Goal: Task Accomplishment & Management: Manage account settings

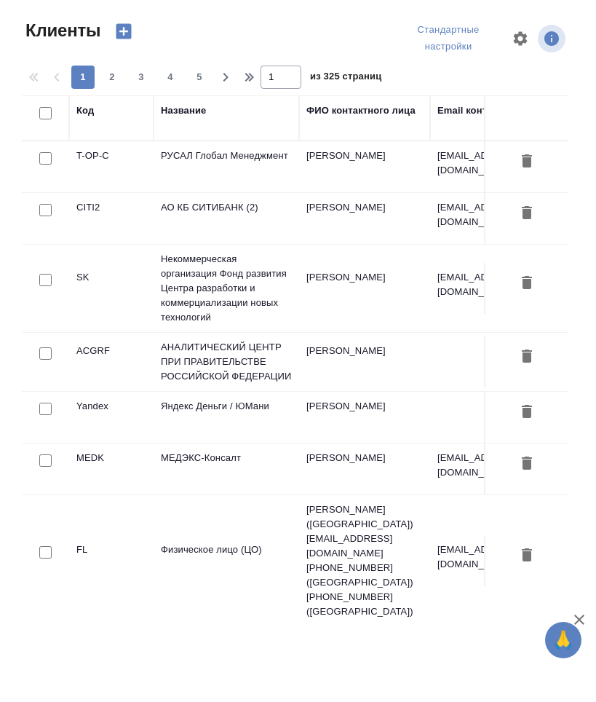
select select "RU"
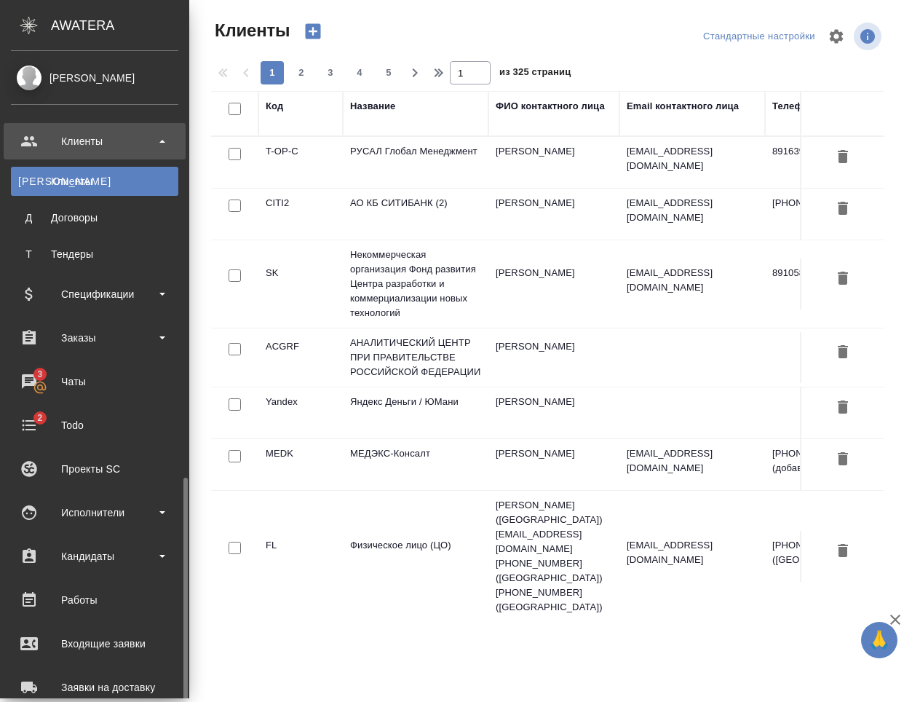
scroll to position [248, 0]
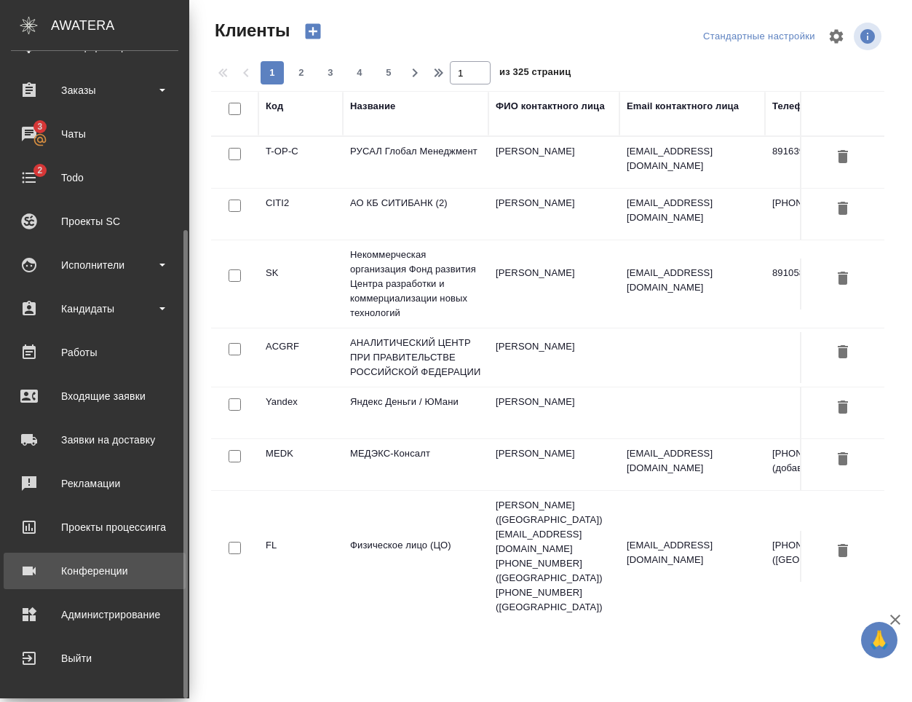
click at [125, 580] on div "Конференции" at bounding box center [94, 571] width 167 height 22
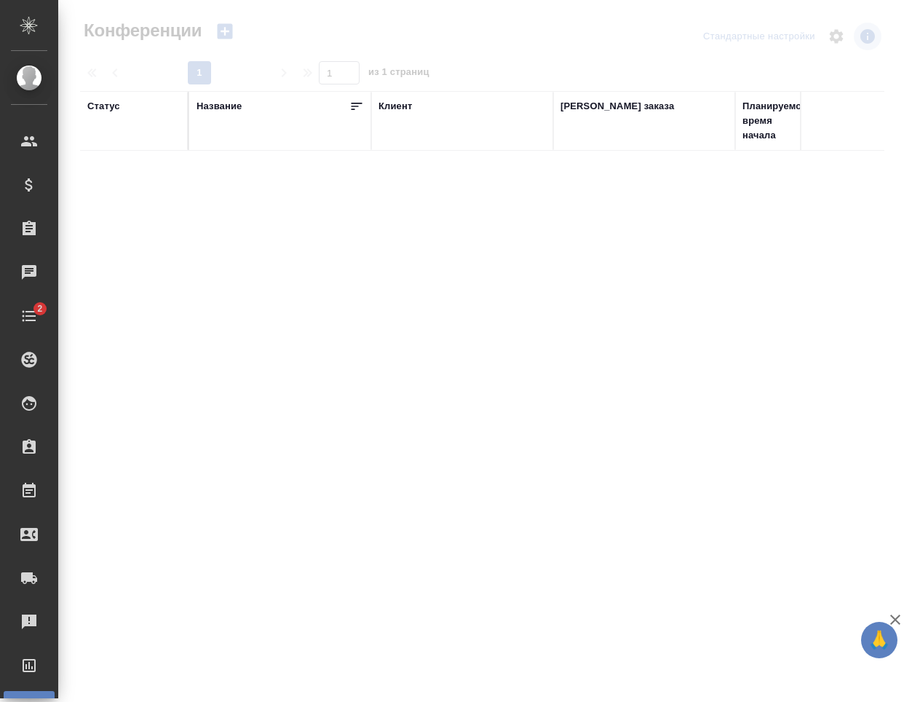
type input "[PERSON_NAME]"
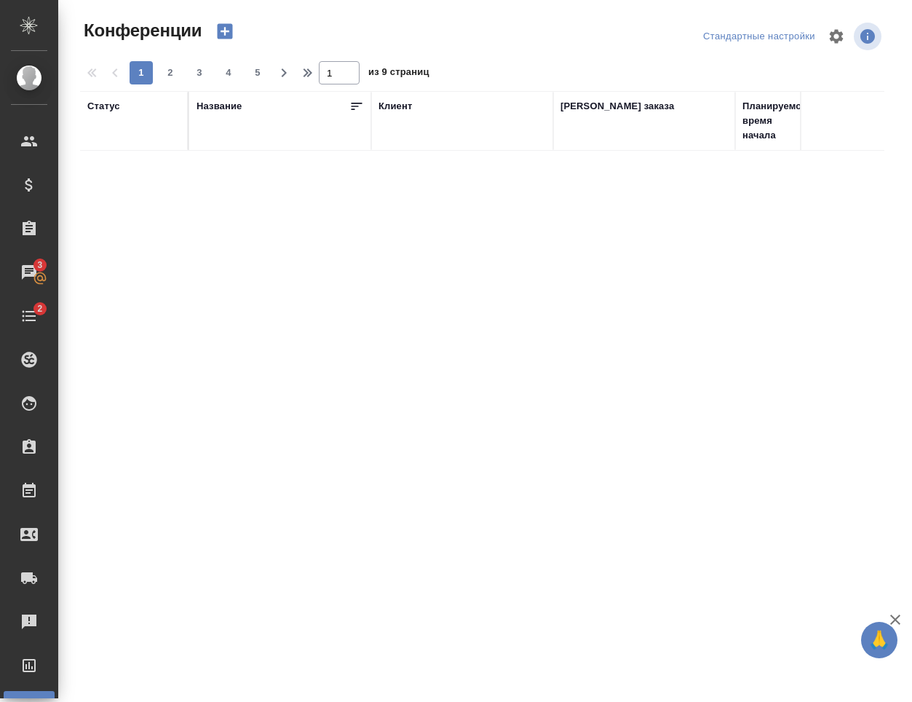
click at [911, 329] on div ".cls-1 fill:#fff; AWATERA Nikiforov Anton Клиенты Спецификации Заказы 3 Чаты 2 …" at bounding box center [456, 351] width 912 height 702
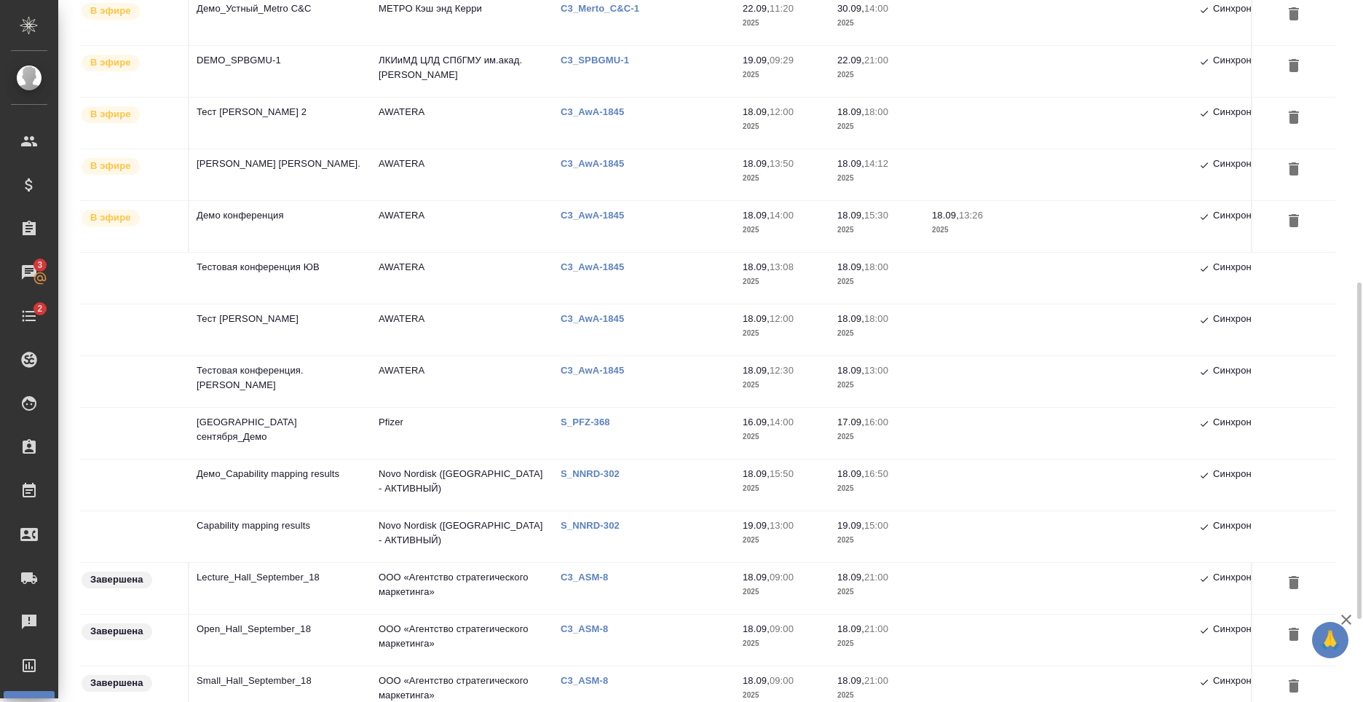
scroll to position [728, 0]
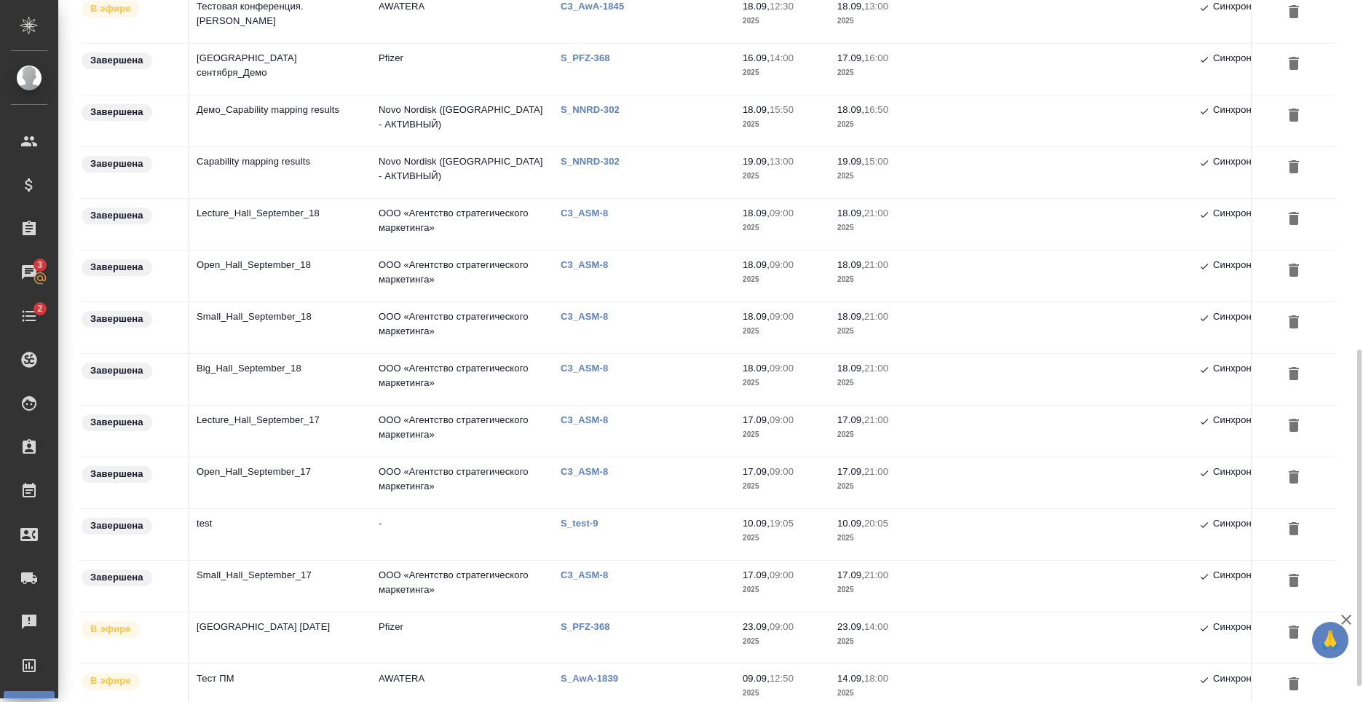
click at [285, 384] on td "Big_Hall_September_18" at bounding box center [280, 379] width 182 height 51
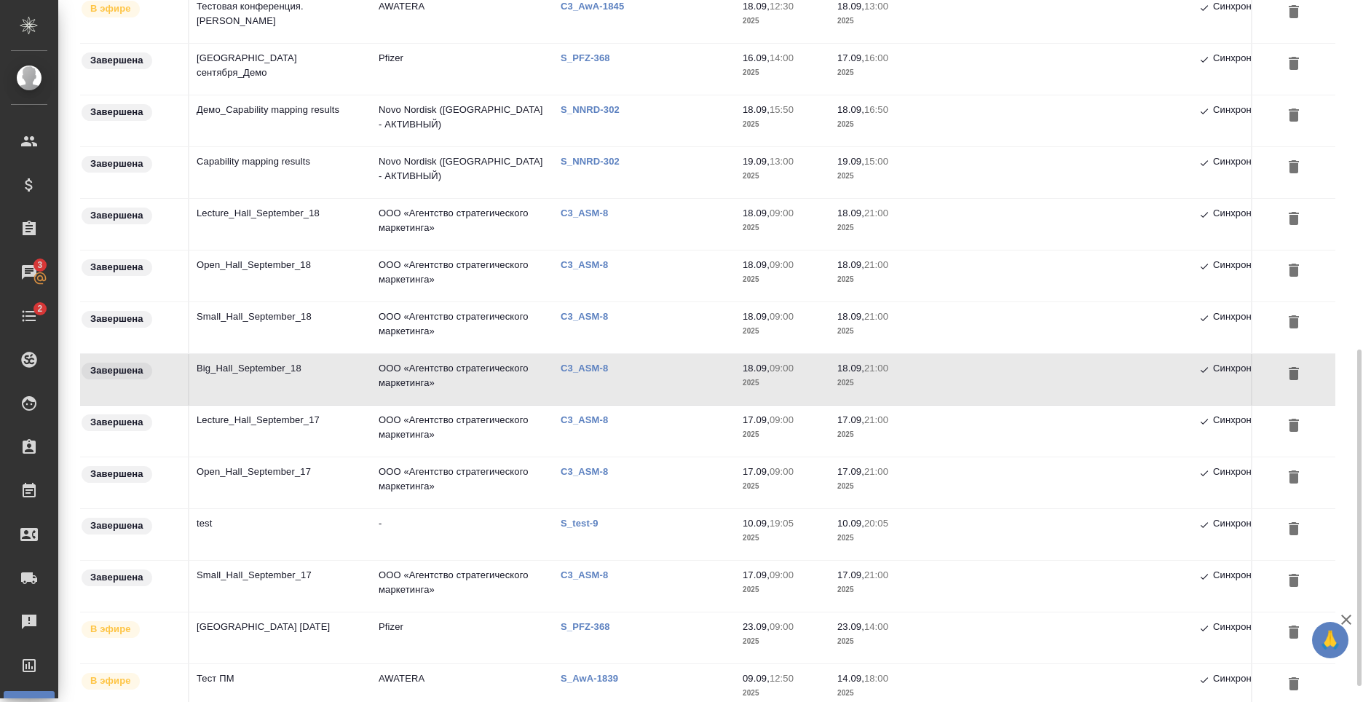
click at [329, 379] on td "Big_Hall_September_18" at bounding box center [280, 379] width 182 height 51
click at [466, 571] on td "ООО «Агентство стратегического маркетинга»" at bounding box center [462, 586] width 182 height 51
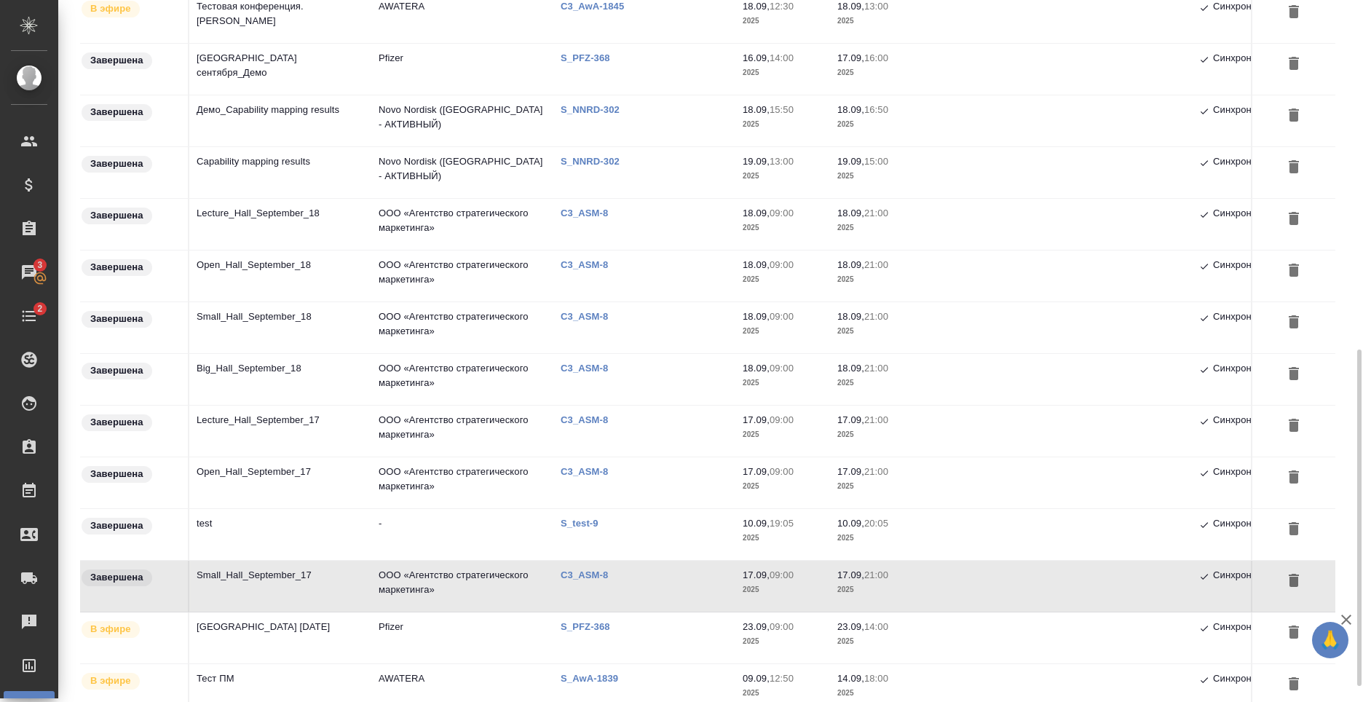
click at [340, 472] on td "Open_Hall_September_17" at bounding box center [280, 482] width 182 height 51
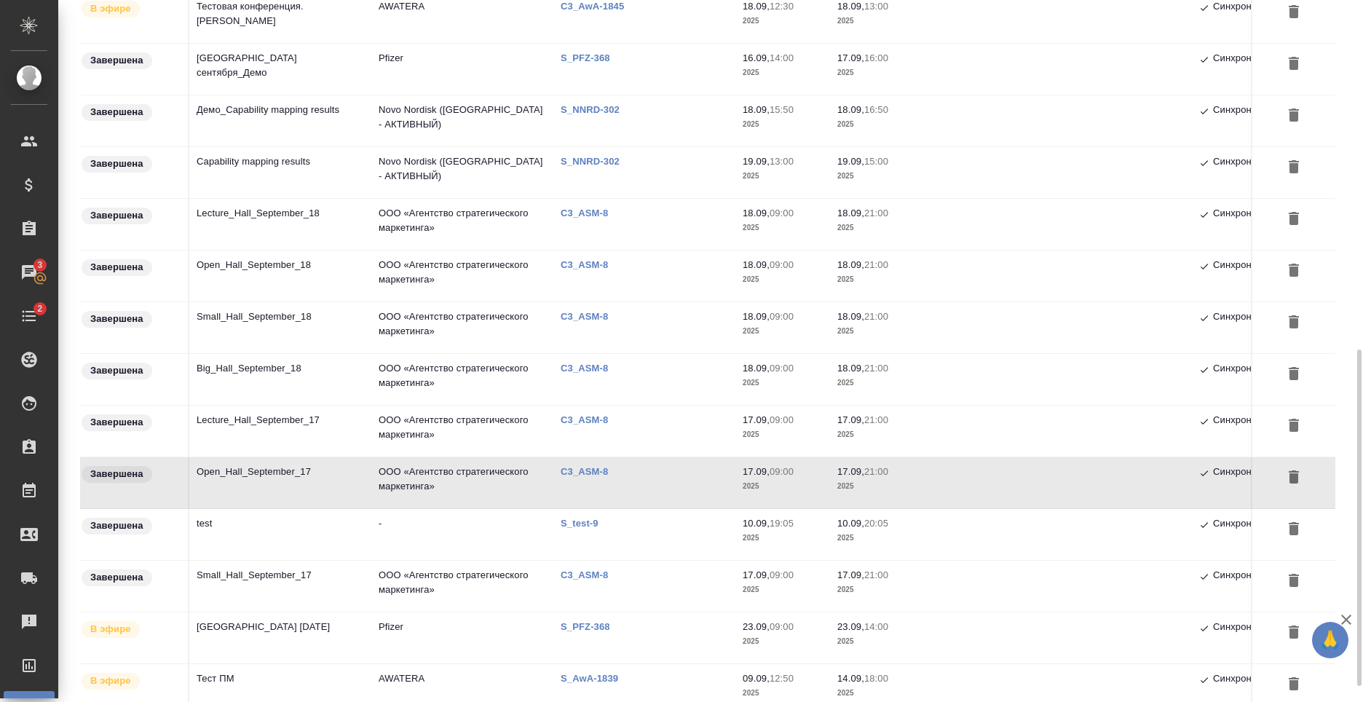
click at [300, 491] on td "Open_Hall_September_17" at bounding box center [280, 482] width 182 height 51
click at [444, 432] on td "ООО «Агентство стратегического маркетинга»" at bounding box center [462, 430] width 182 height 51
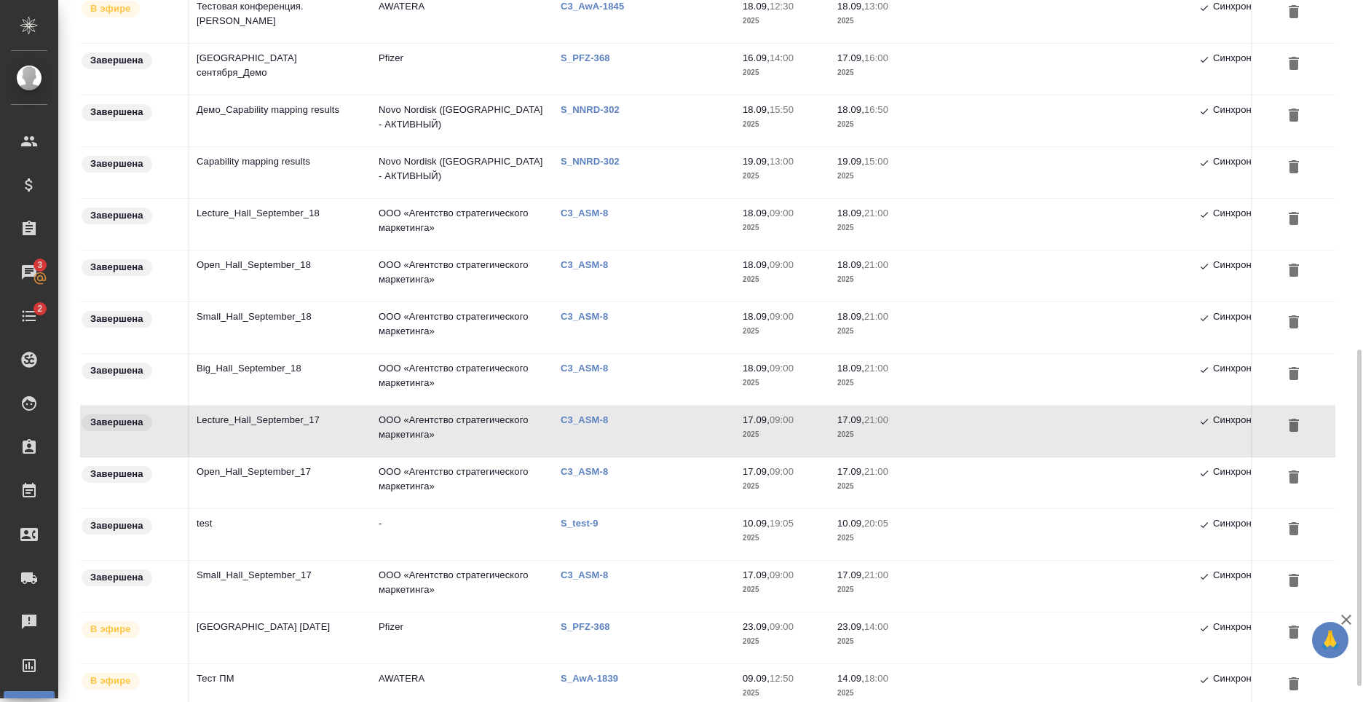
click at [336, 223] on td "Lecture_Hall_September_18" at bounding box center [280, 224] width 182 height 51
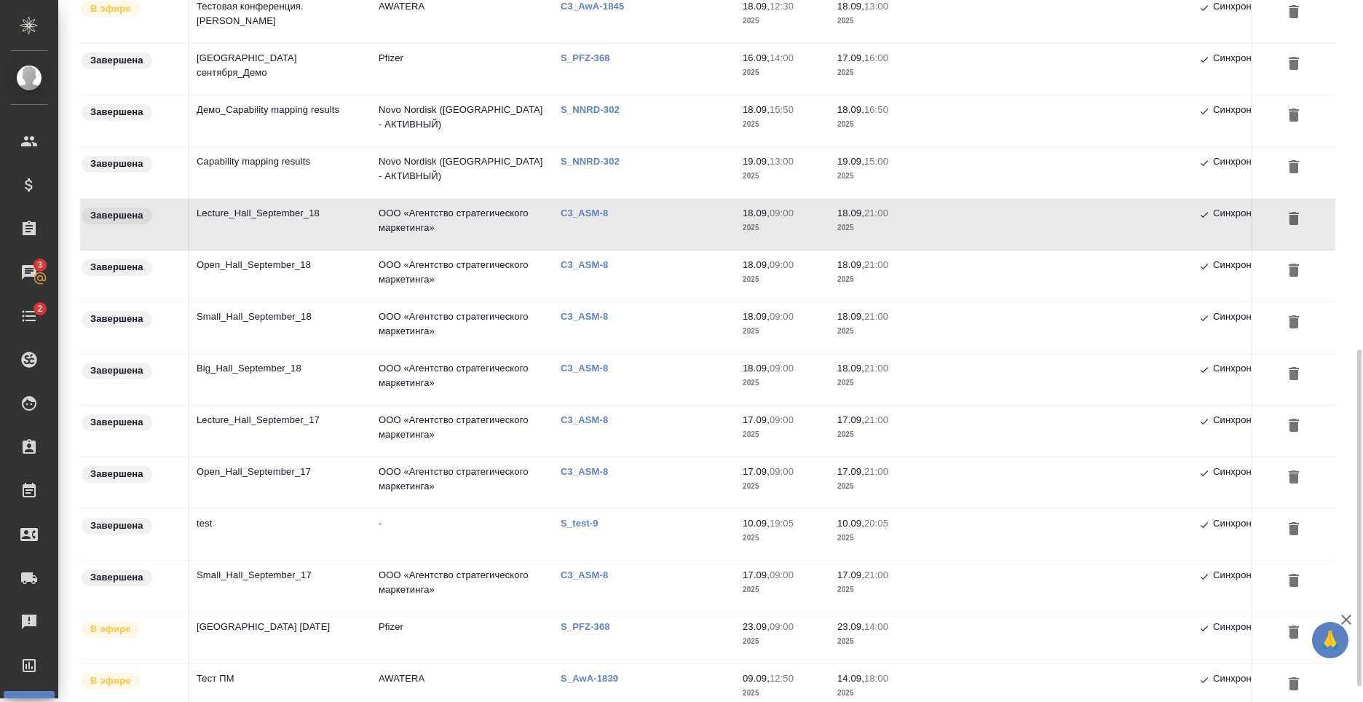
click at [280, 377] on td "Big_Hall_September_18" at bounding box center [280, 379] width 182 height 51
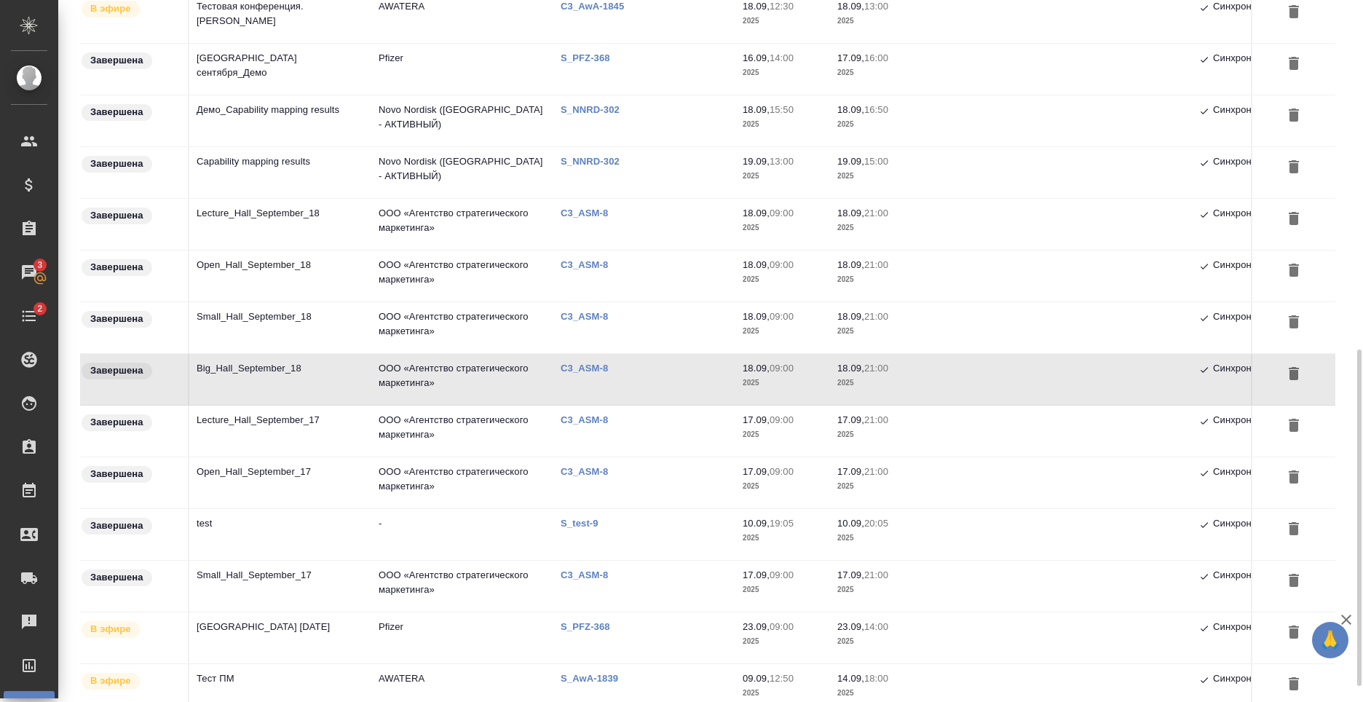
click at [465, 375] on td "ООО «Агентство стратегического маркетинга»" at bounding box center [462, 379] width 182 height 51
click at [305, 325] on td "Small_Hall_September_18" at bounding box center [280, 327] width 182 height 51
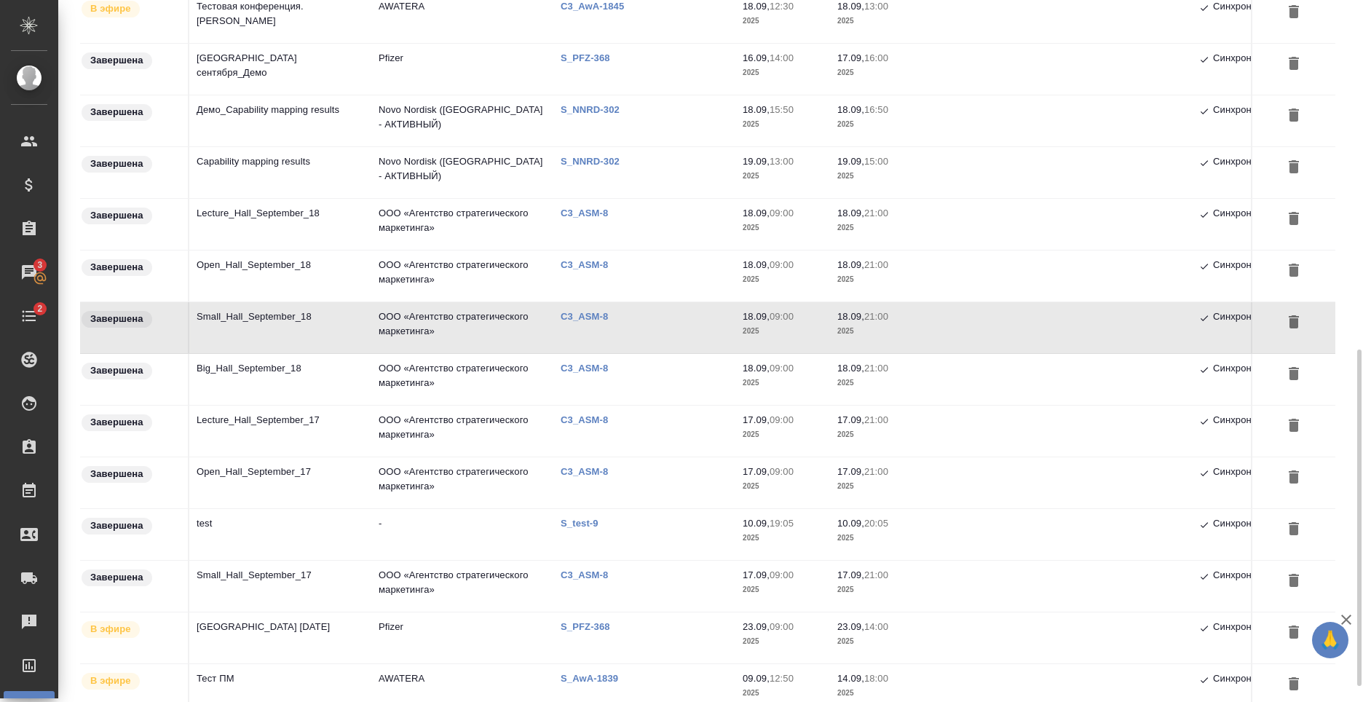
click at [322, 274] on td "Open_Hall_September_18" at bounding box center [280, 275] width 182 height 51
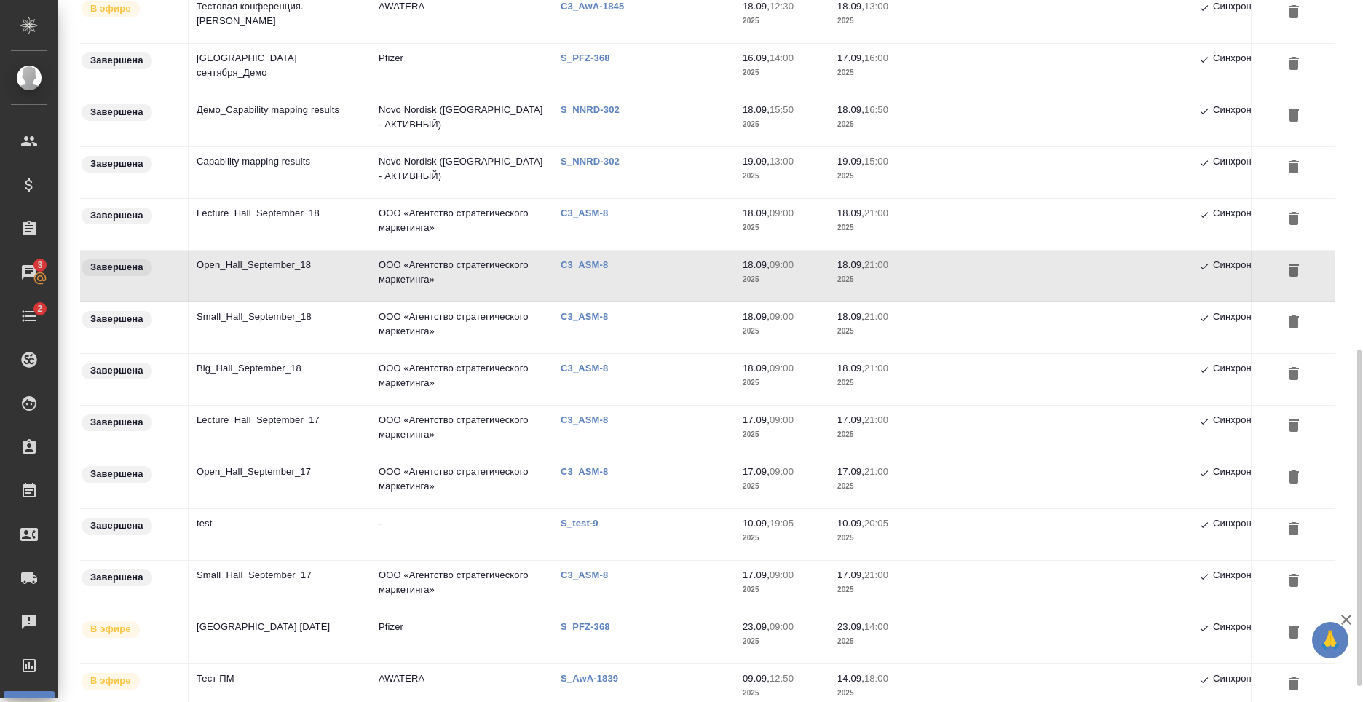
click at [269, 217] on td "Lecture_Hall_September_18" at bounding box center [280, 224] width 182 height 51
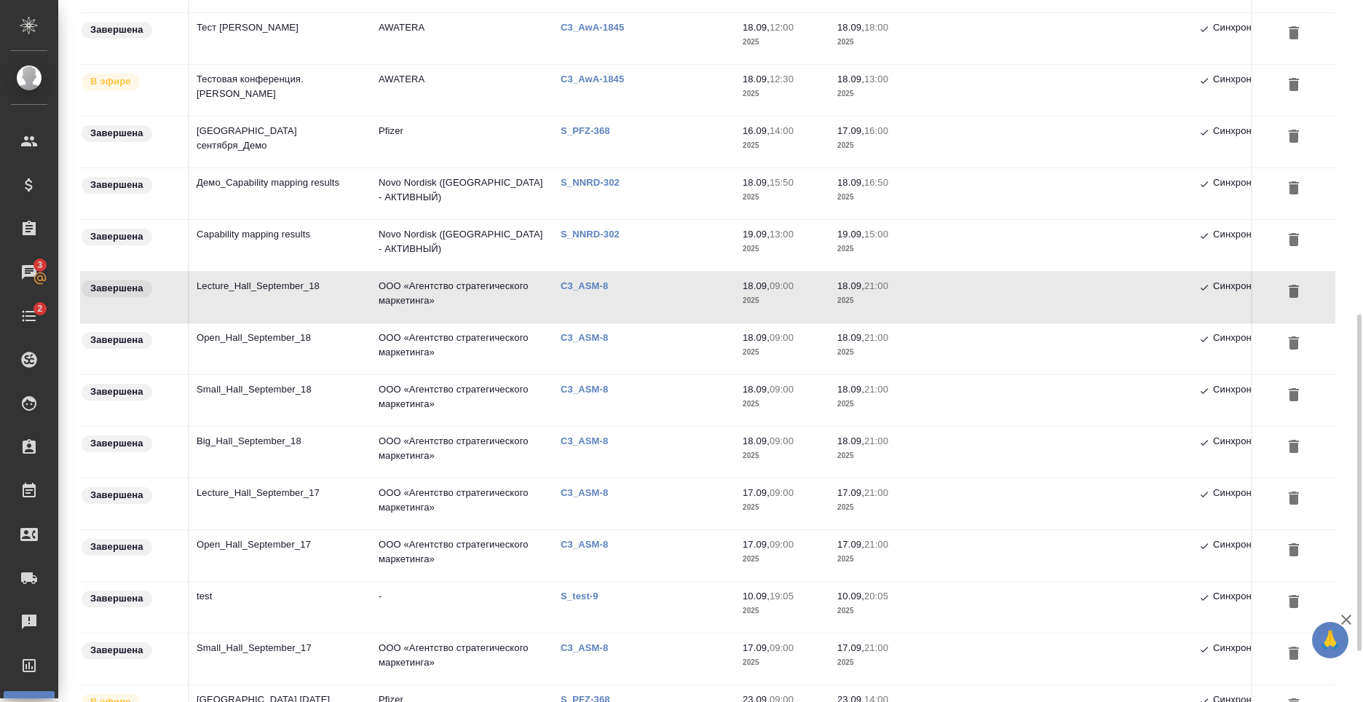
scroll to position [761, 0]
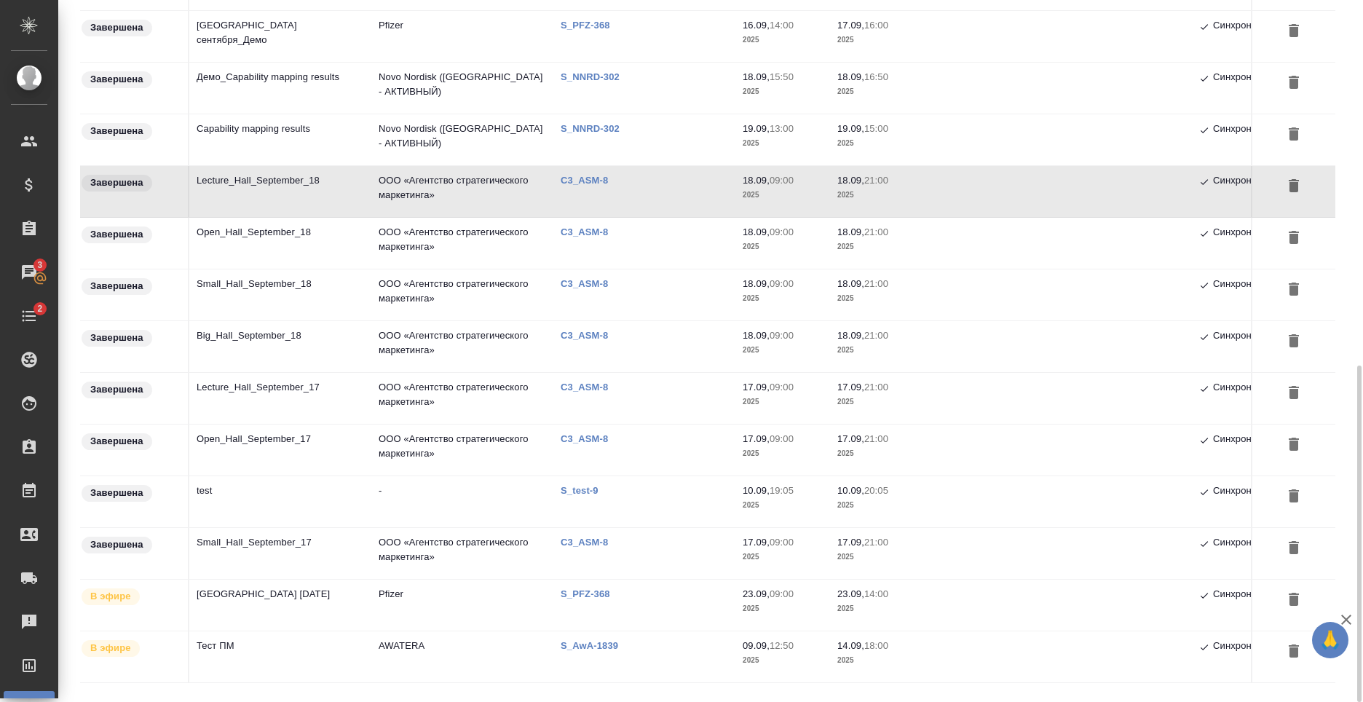
click at [269, 352] on td "Big_Hall_September_18" at bounding box center [280, 346] width 182 height 51
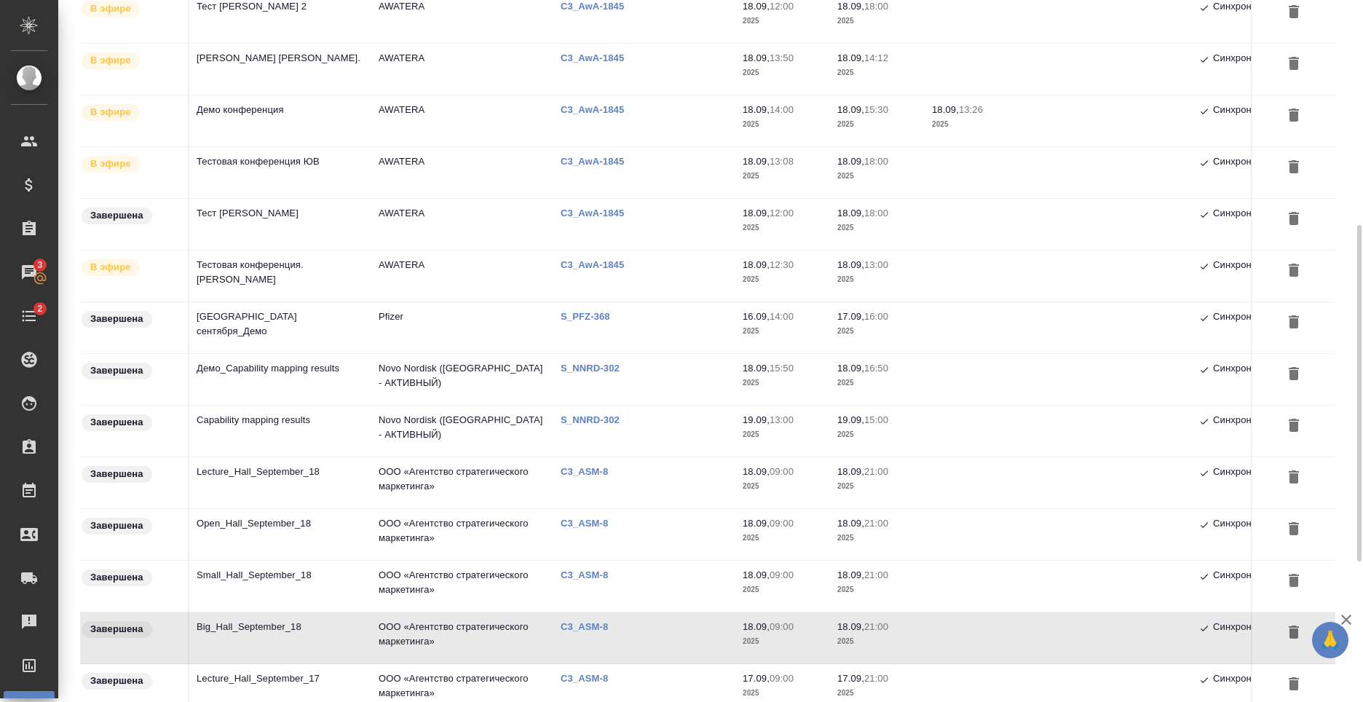
scroll to position [688, 0]
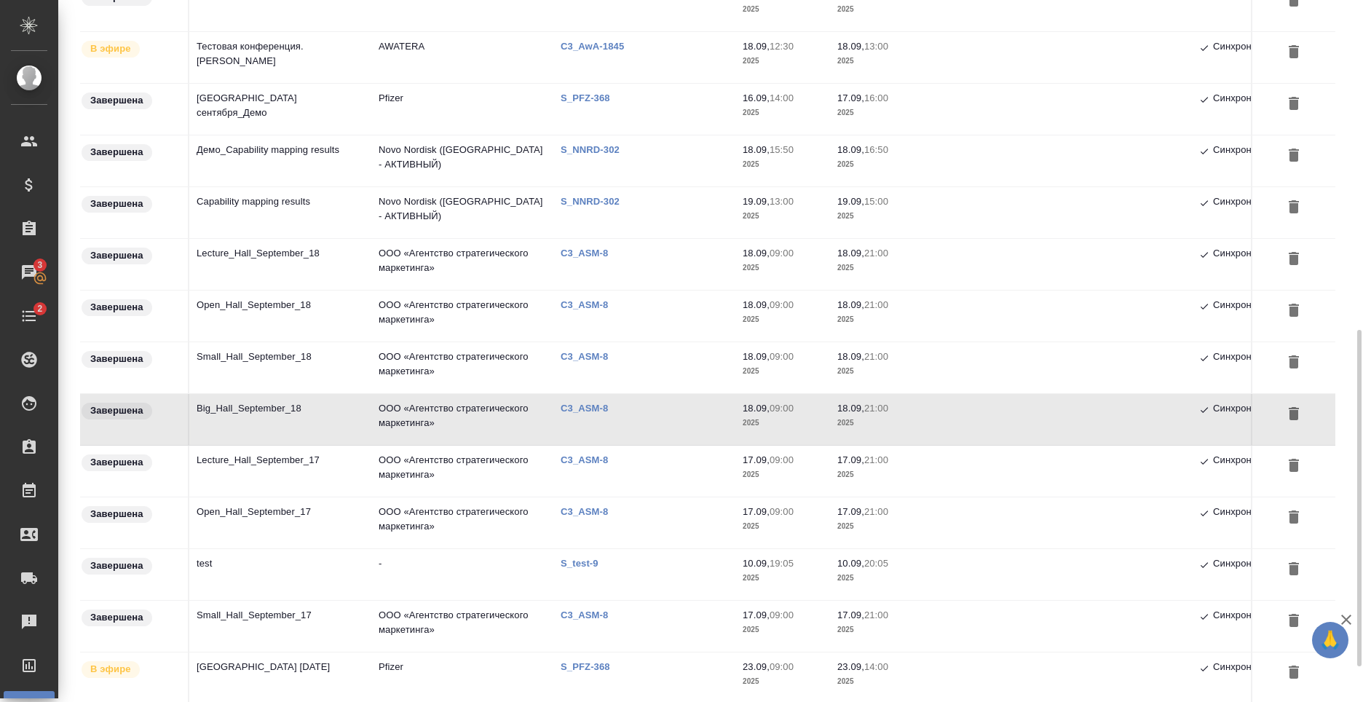
click at [339, 421] on td "Big_Hall_September_18" at bounding box center [280, 419] width 182 height 51
click at [268, 360] on td "Small_Hall_September_18" at bounding box center [280, 367] width 182 height 51
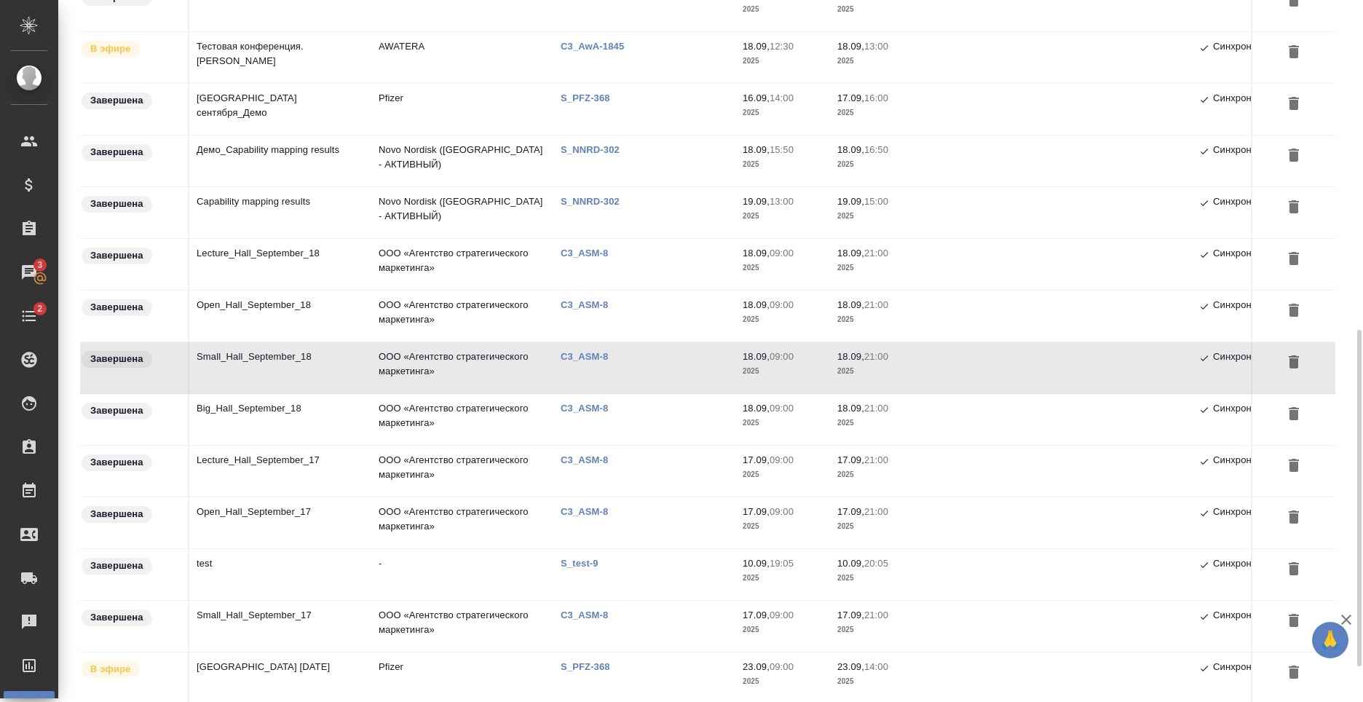
click at [290, 611] on td "Small_Hall_September_17" at bounding box center [280, 626] width 182 height 51
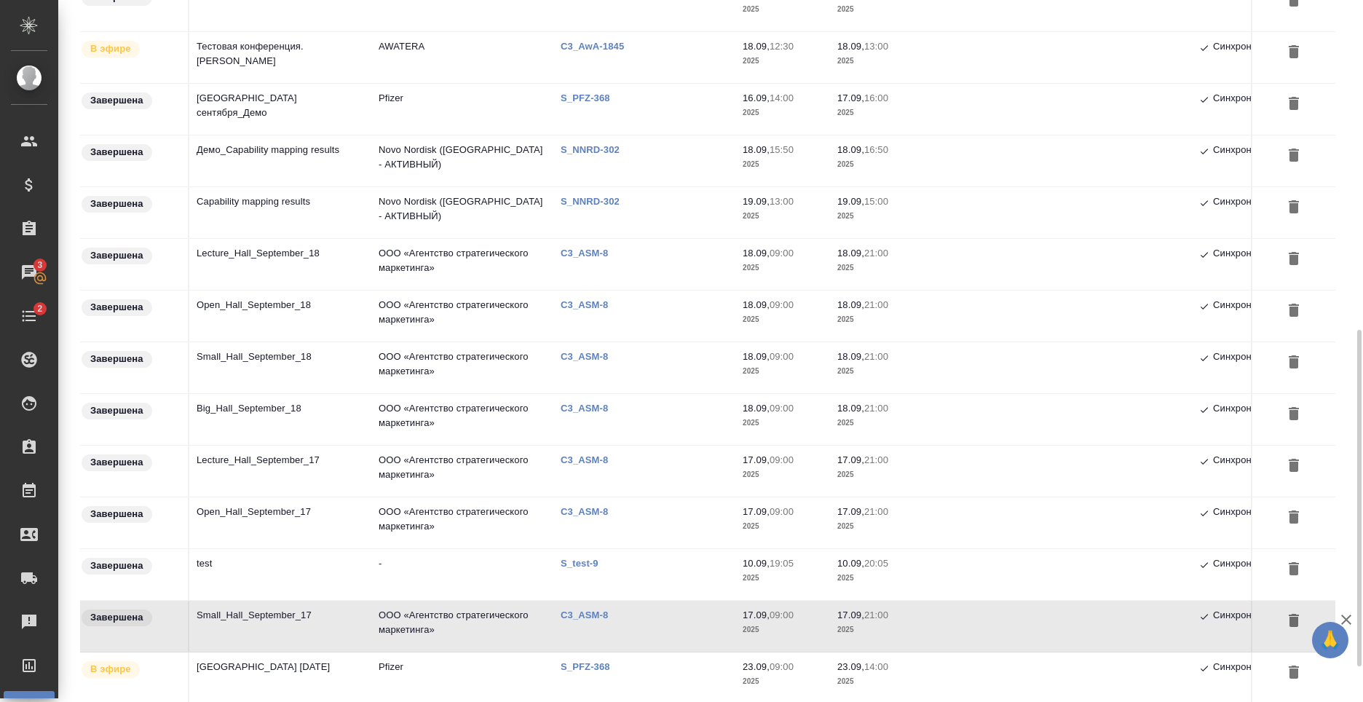
click at [320, 318] on td "Open_Hall_September_18" at bounding box center [280, 315] width 182 height 51
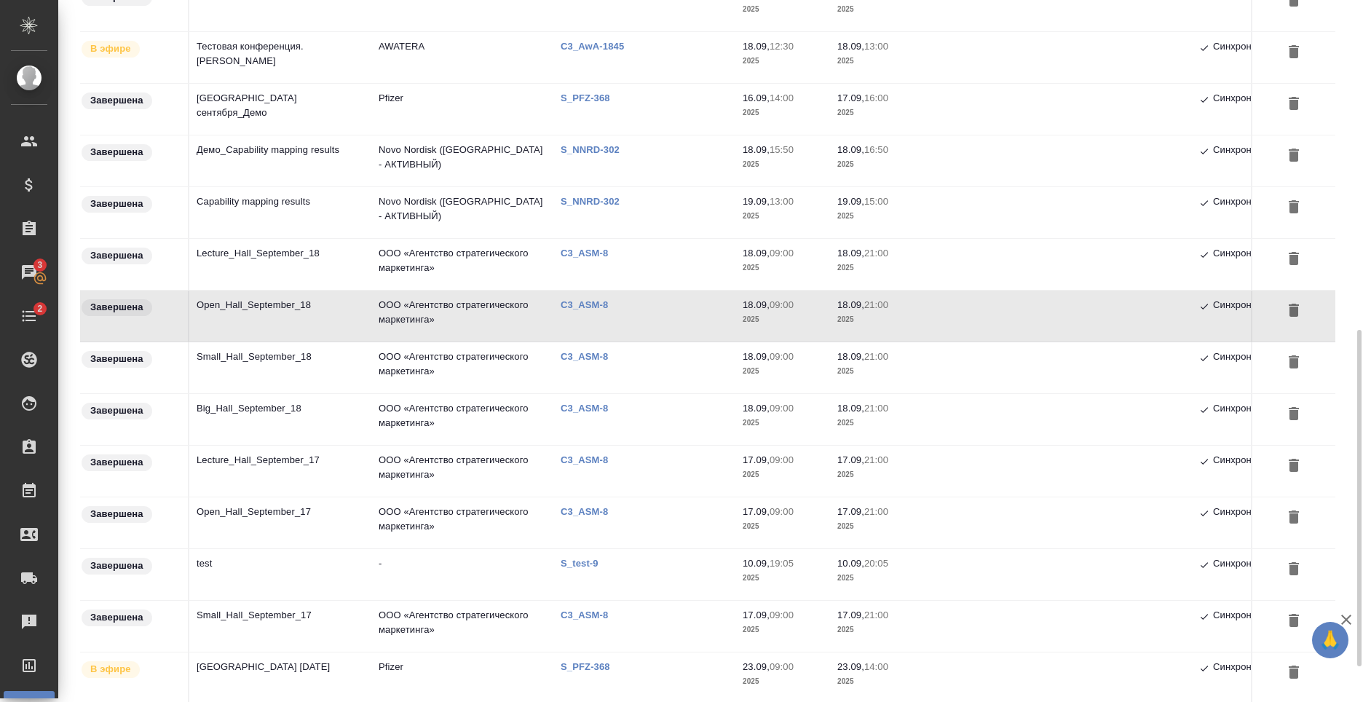
click at [253, 520] on td "Open_Hall_September_17" at bounding box center [280, 522] width 182 height 51
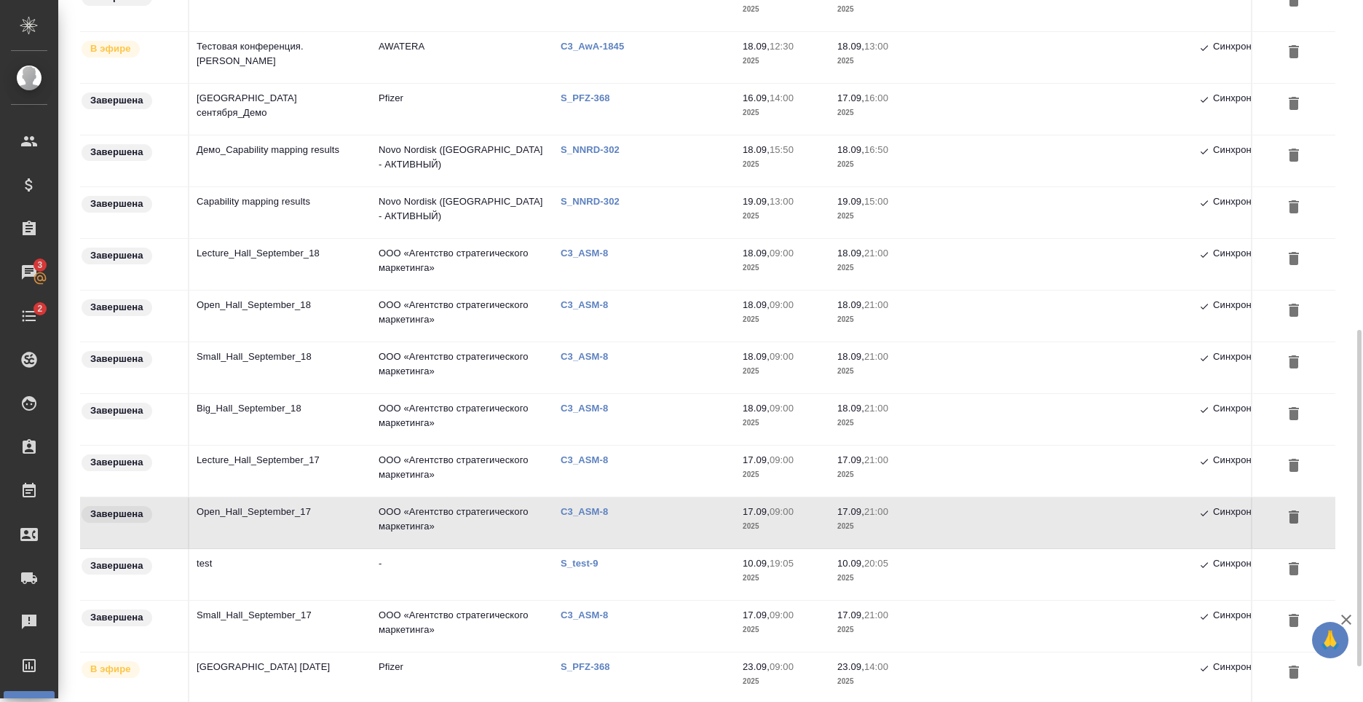
click at [288, 461] on td "Lecture_Hall_September_17" at bounding box center [280, 471] width 182 height 51
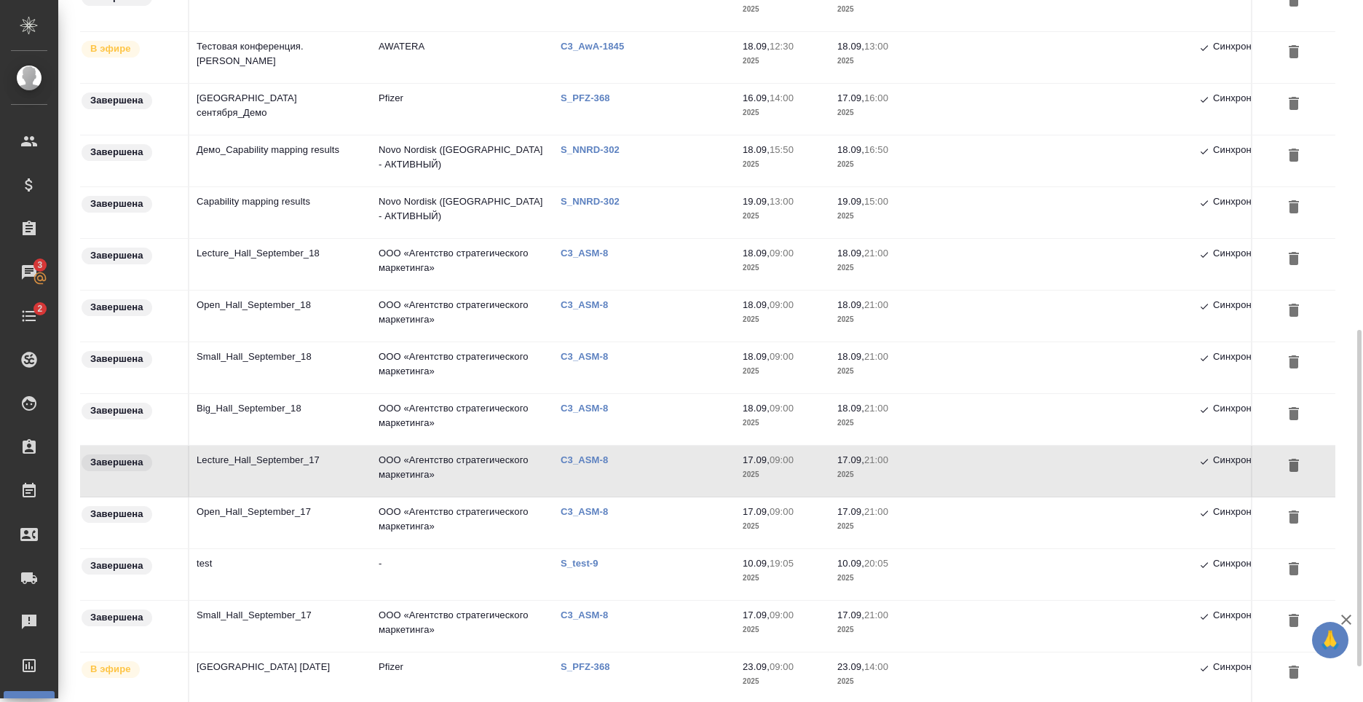
click at [276, 416] on td "Big_Hall_September_18" at bounding box center [280, 419] width 182 height 51
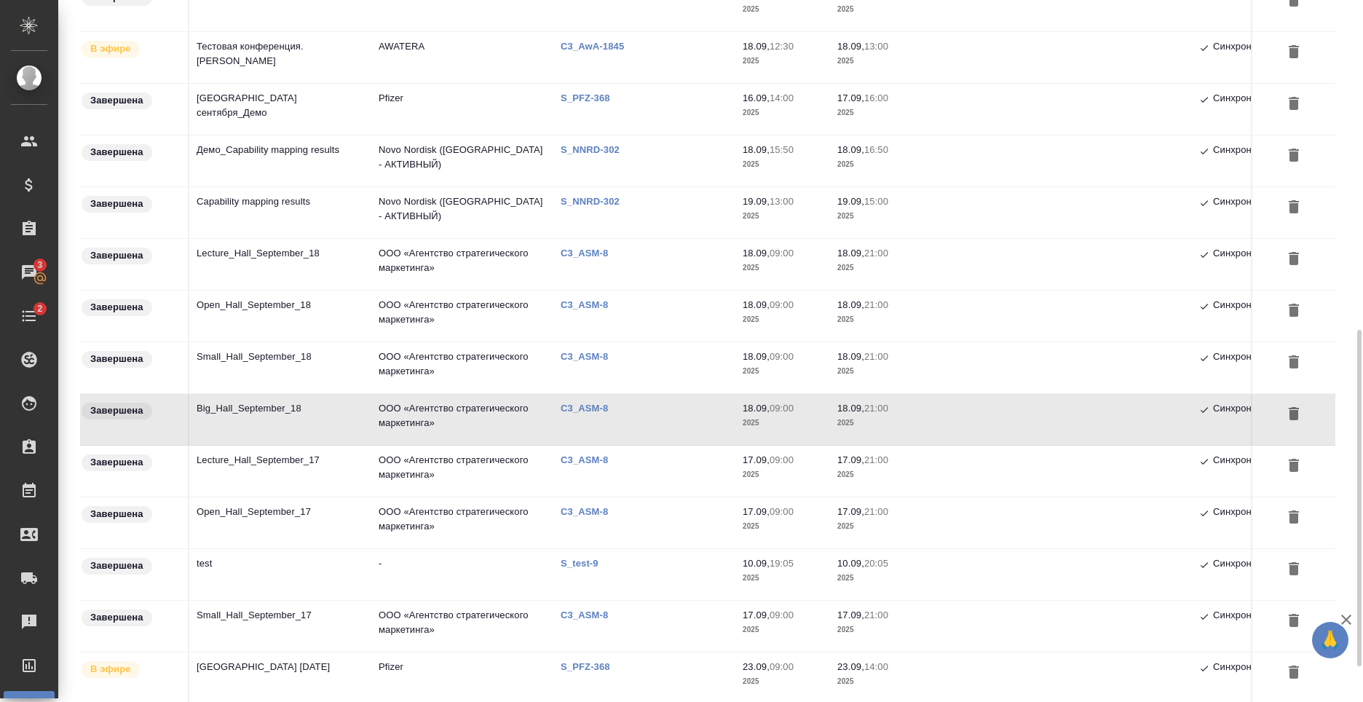
click at [302, 367] on td "Small_Hall_September_18" at bounding box center [280, 367] width 182 height 51
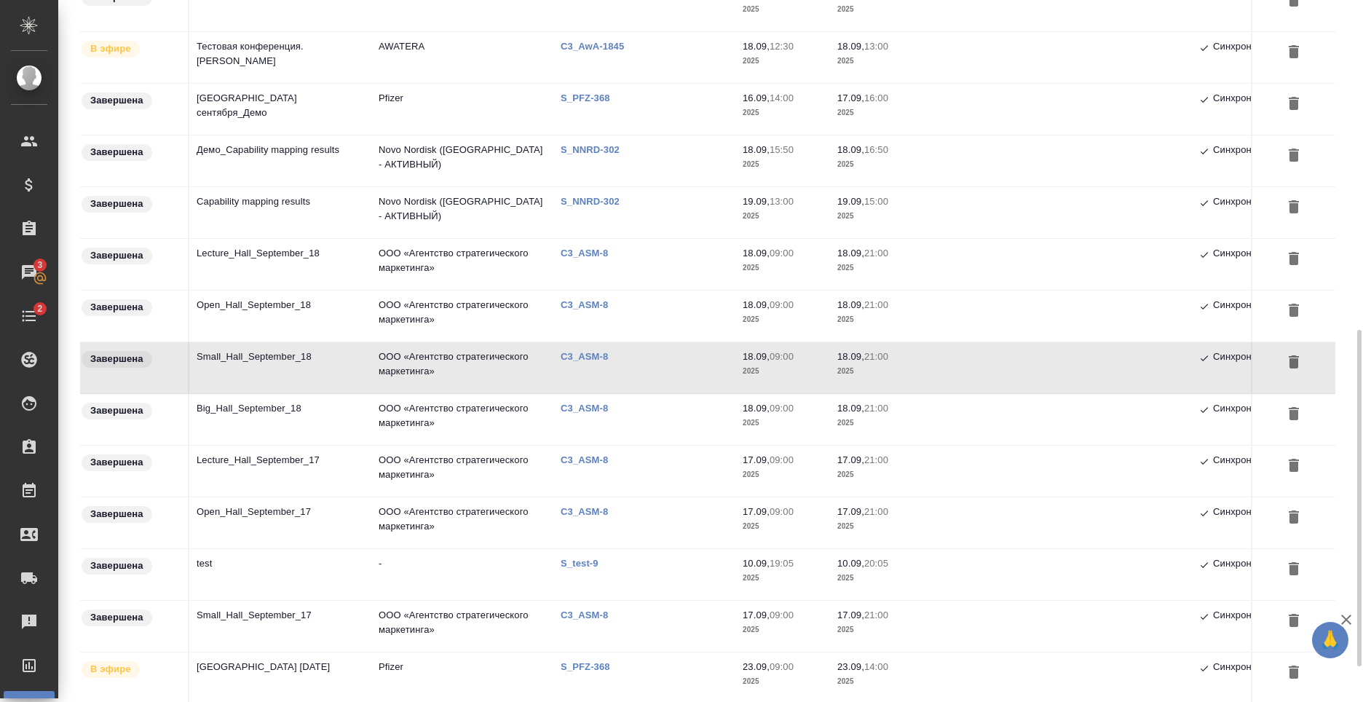
click at [302, 367] on td "Small_Hall_September_18" at bounding box center [280, 367] width 182 height 51
click at [299, 303] on td "Open_Hall_September_18" at bounding box center [280, 315] width 182 height 51
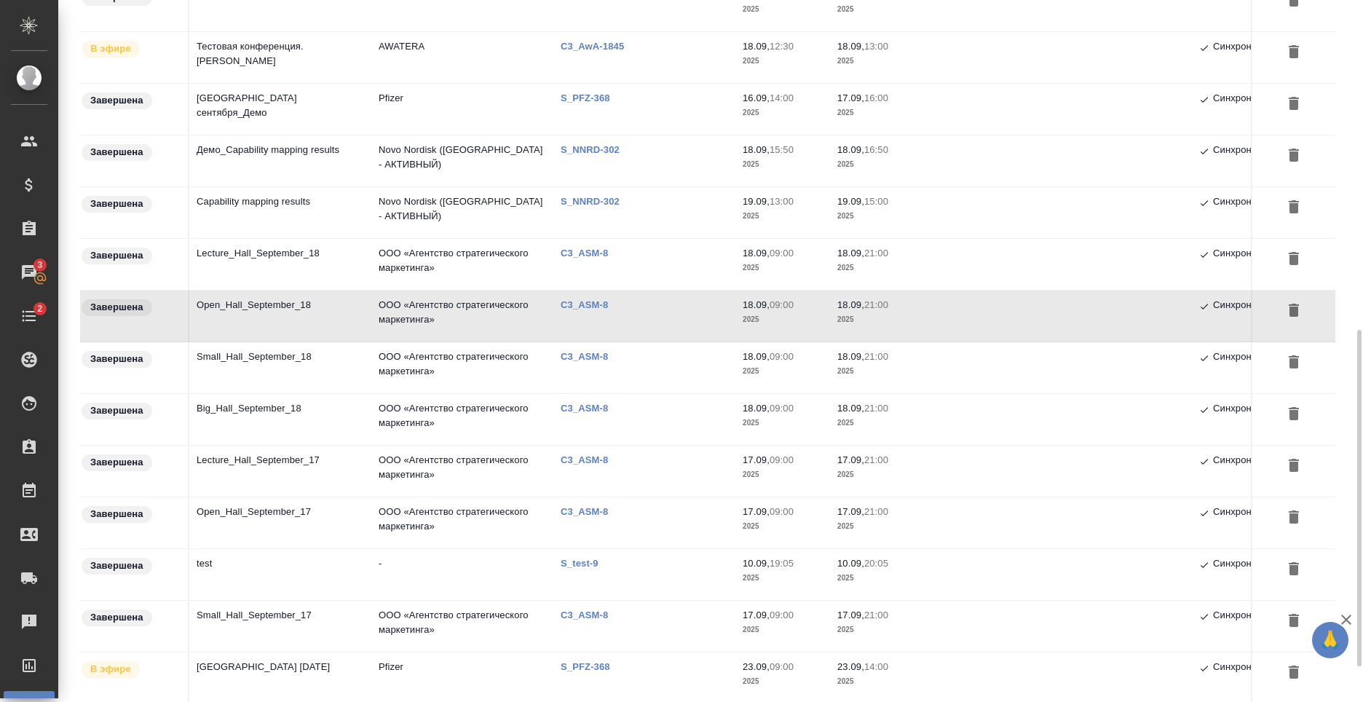
click at [266, 258] on td "Lecture_Hall_September_18" at bounding box center [280, 264] width 182 height 51
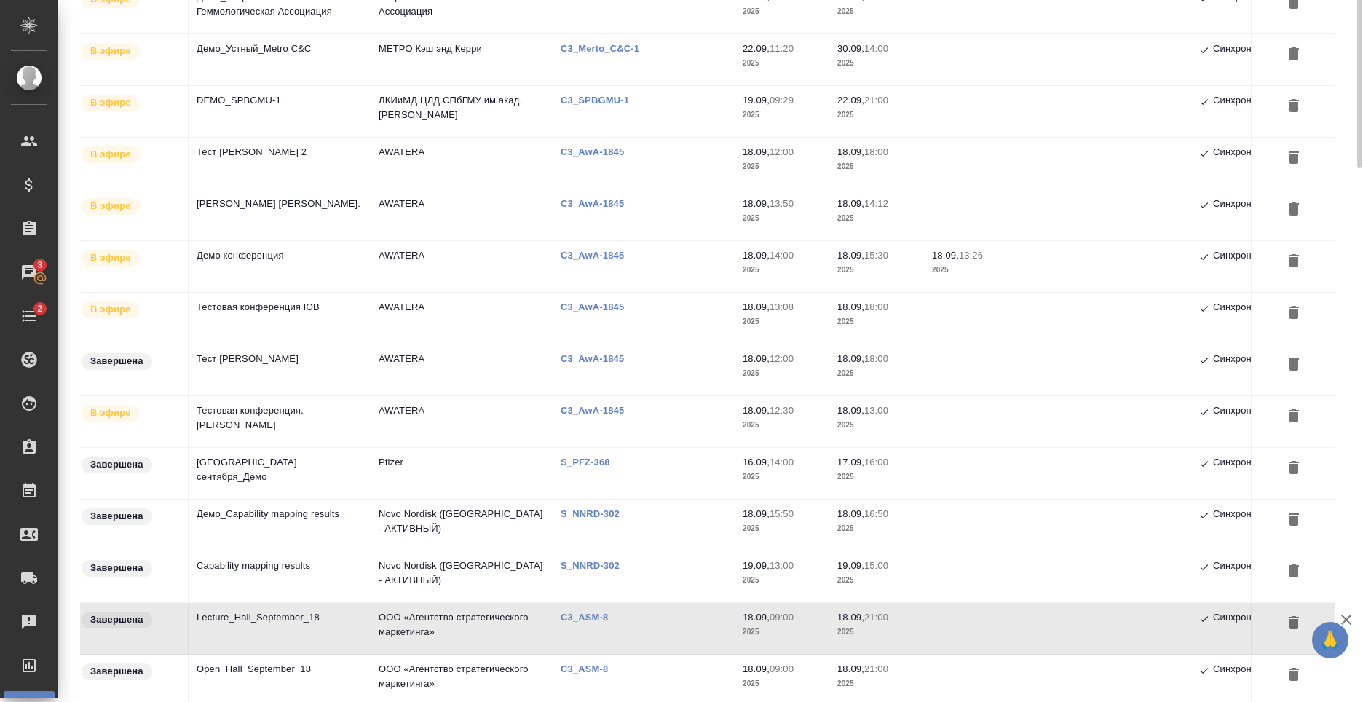
scroll to position [0, 0]
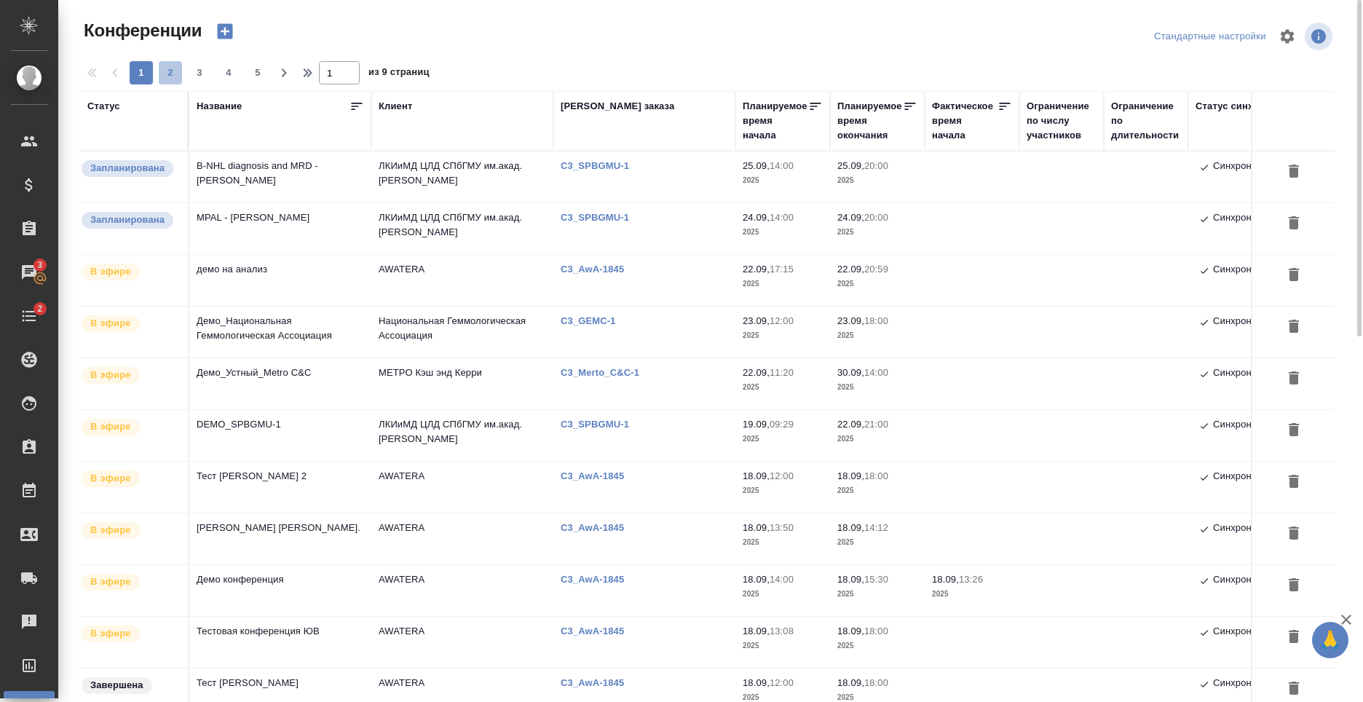
click at [167, 74] on span "2" at bounding box center [170, 73] width 23 height 15
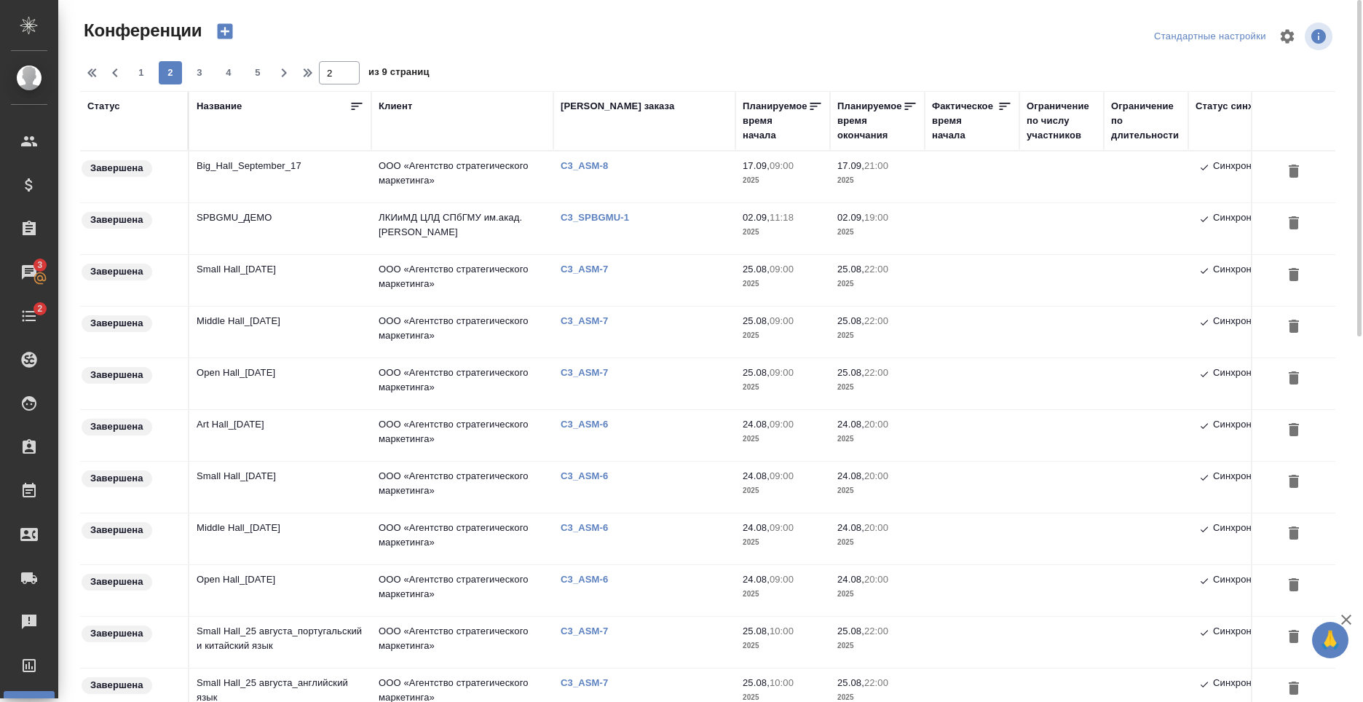
click at [367, 180] on td "Big_Hall_September_17" at bounding box center [280, 176] width 182 height 51
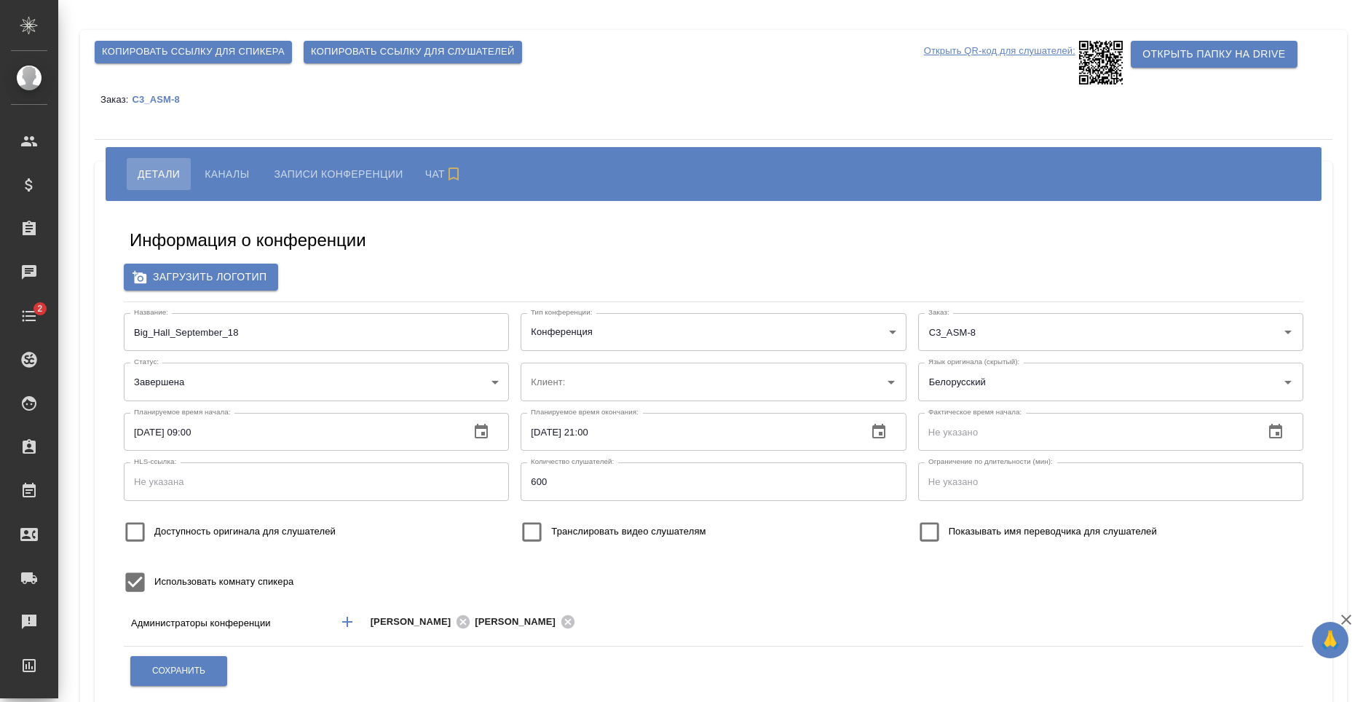
type input "ООО «Агентство стратегического маркетинга»"
click at [194, 667] on span "Сохранить" at bounding box center [178, 671] width 53 height 12
type input "ООО «Агентство стратегического маркетинга»"
click at [214, 664] on button "Сохранить" at bounding box center [178, 671] width 97 height 30
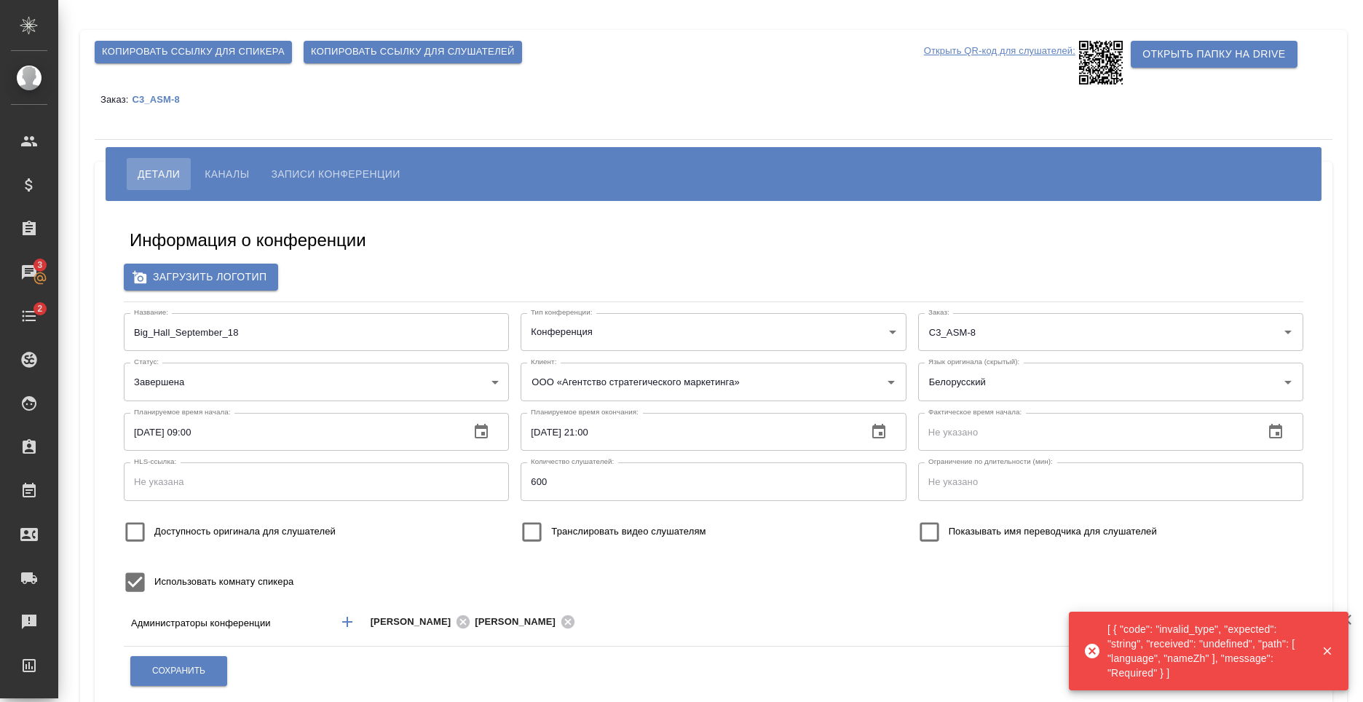
click at [202, 171] on button "Каналы" at bounding box center [227, 174] width 66 height 32
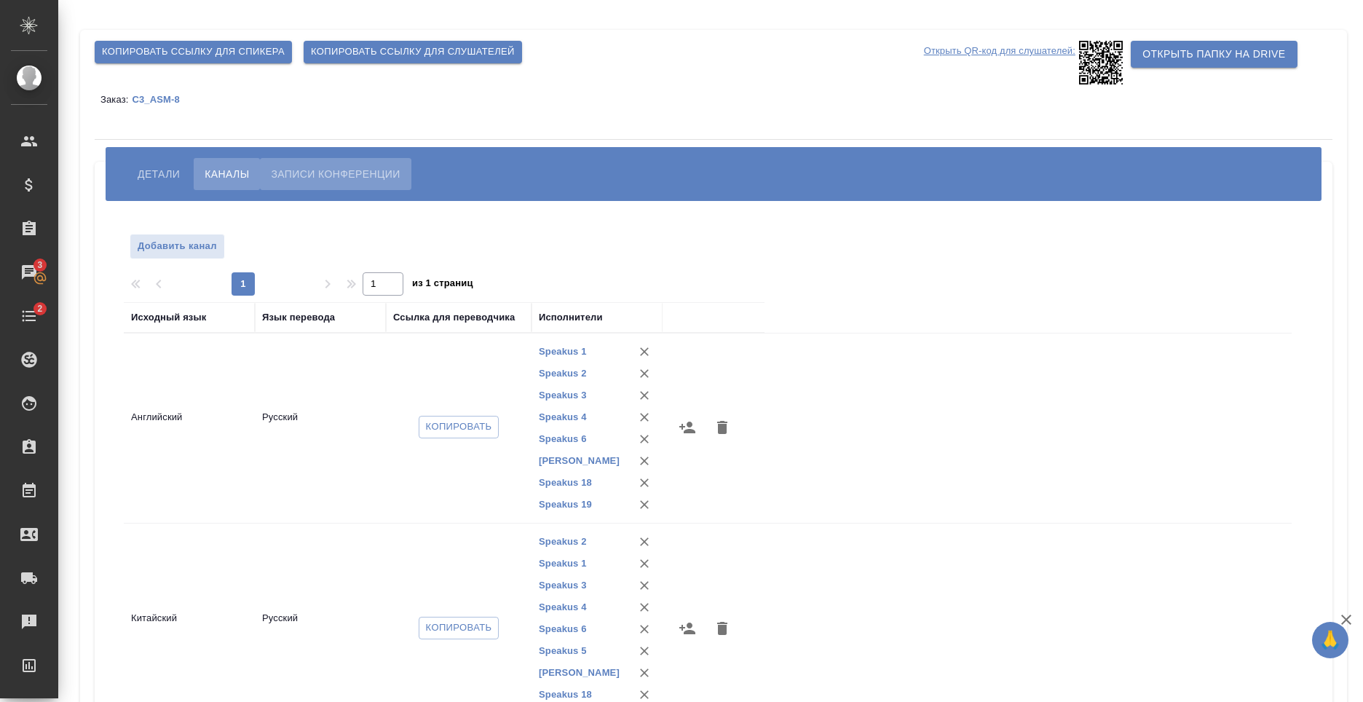
click at [365, 172] on span "Записи конференции" at bounding box center [335, 173] width 129 height 17
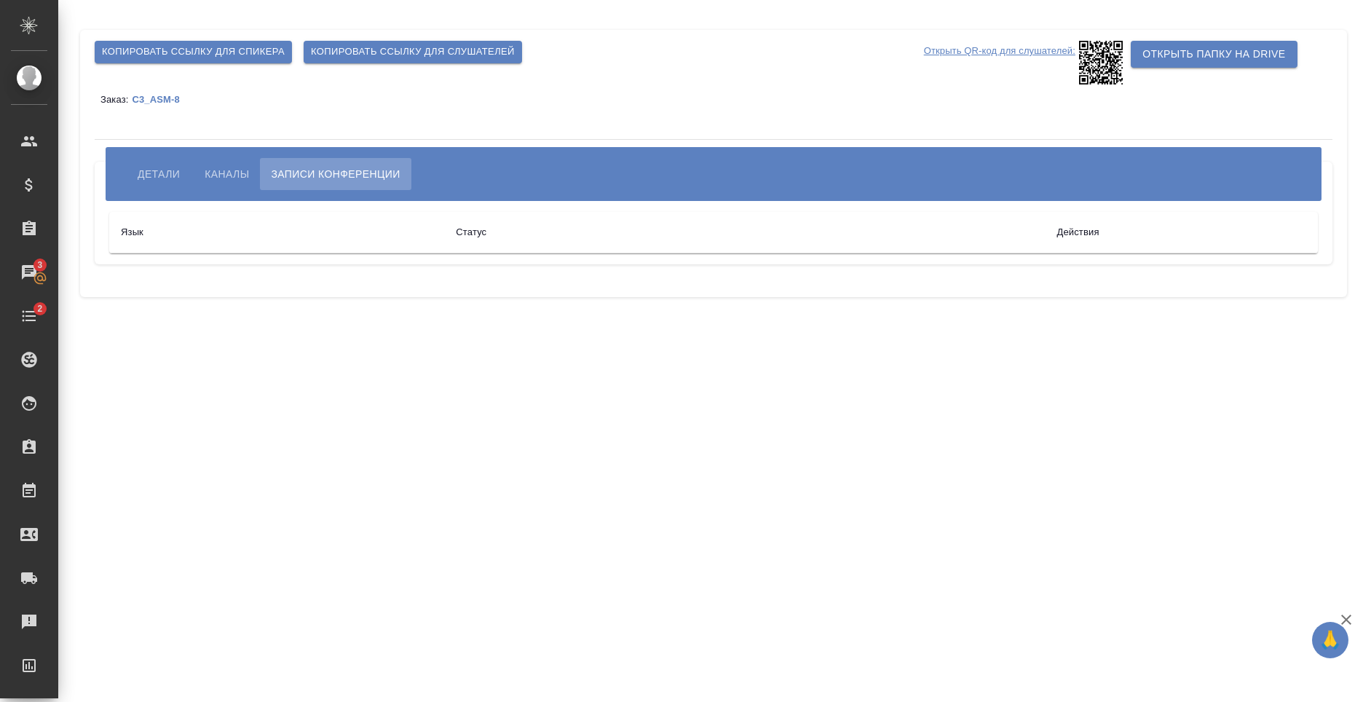
click at [224, 176] on span "Каналы" at bounding box center [227, 173] width 44 height 17
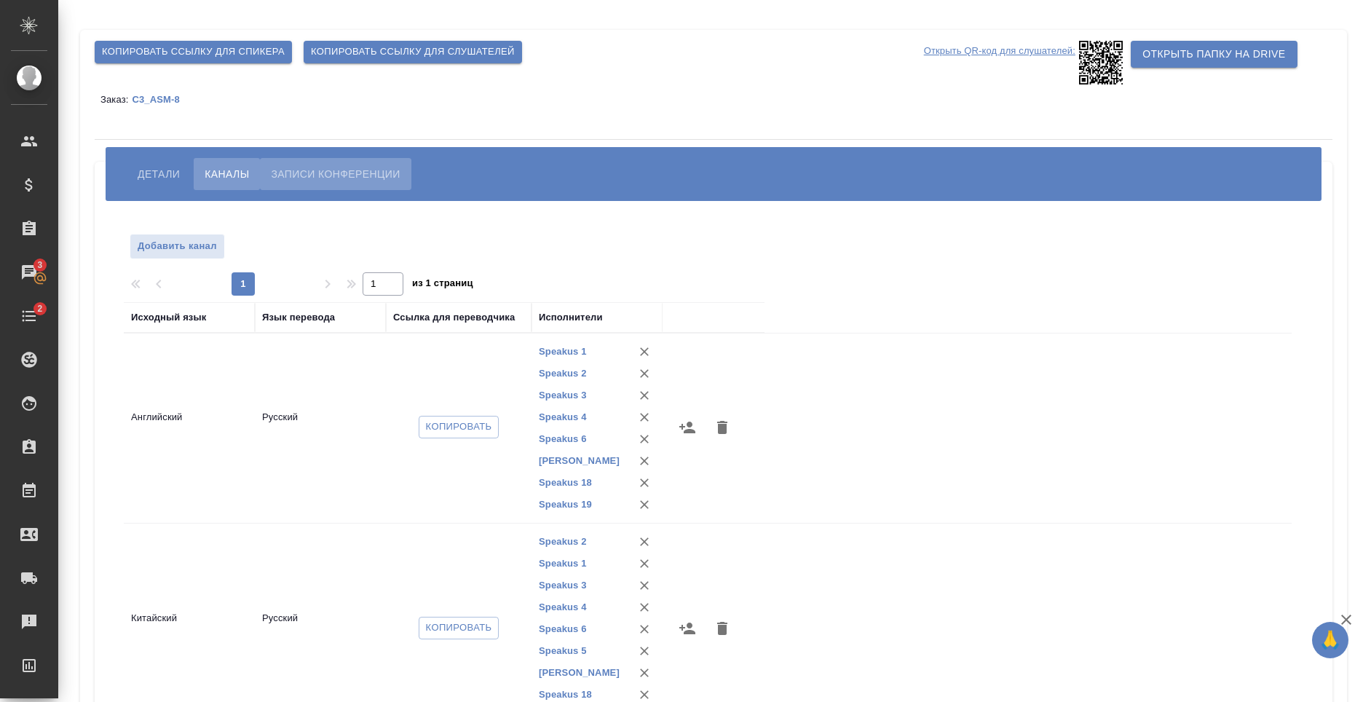
click at [288, 179] on span "Записи конференции" at bounding box center [335, 173] width 129 height 17
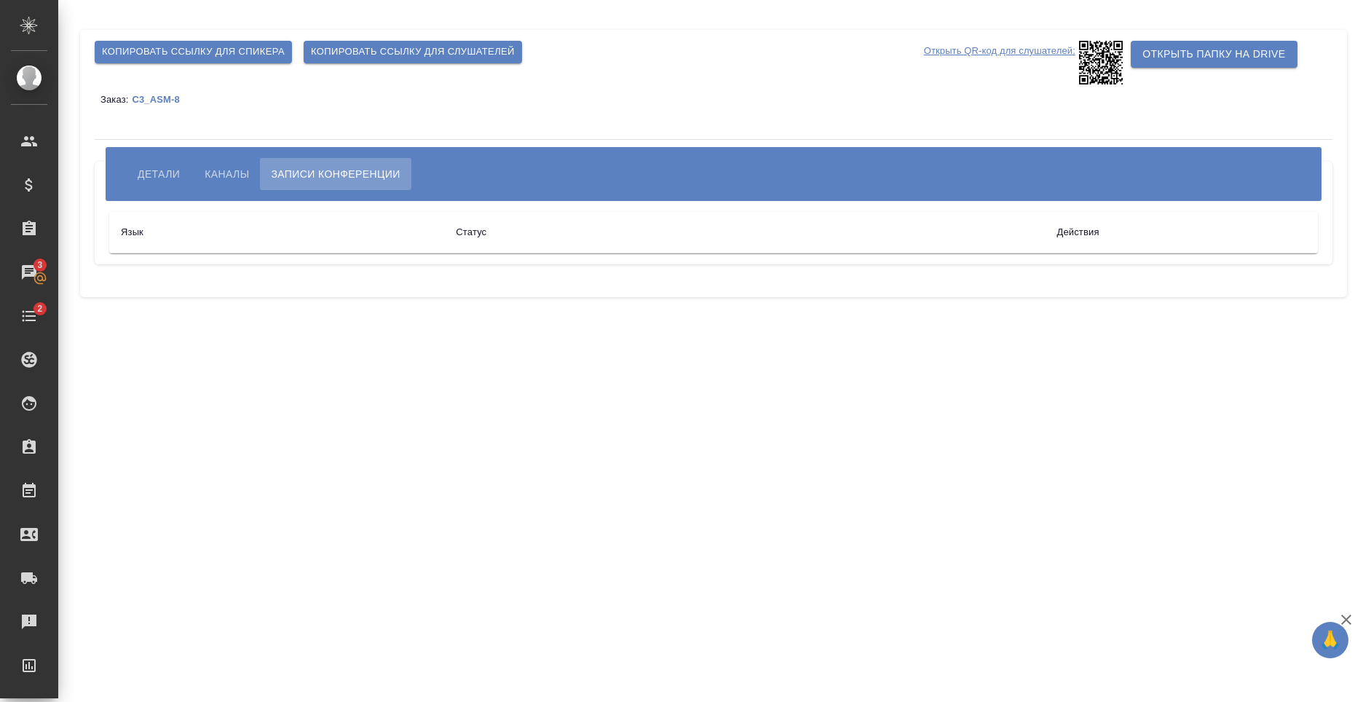
click at [157, 166] on span "Детали" at bounding box center [159, 173] width 42 height 17
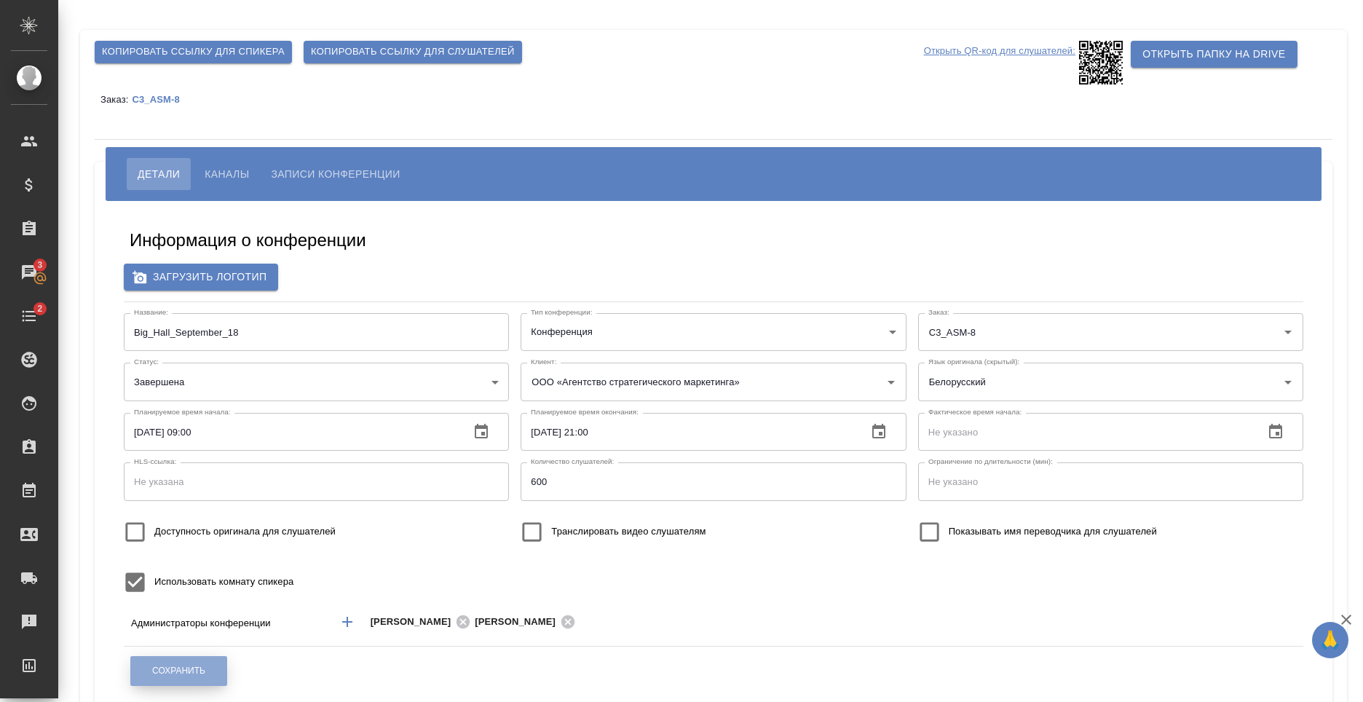
click at [189, 673] on span "Сохранить" at bounding box center [178, 671] width 53 height 12
type input "ООО «Агентство стратегического маркетинга»"
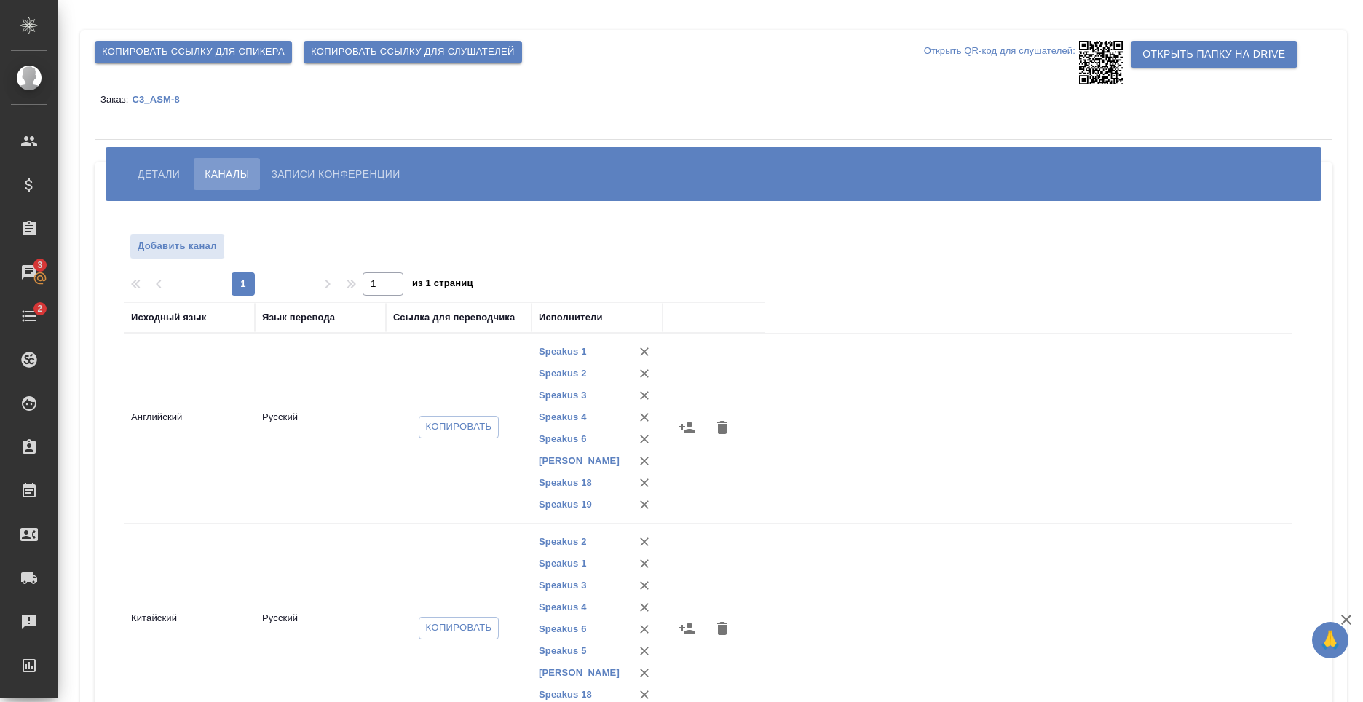
click at [175, 161] on button "Детали" at bounding box center [159, 174] width 64 height 32
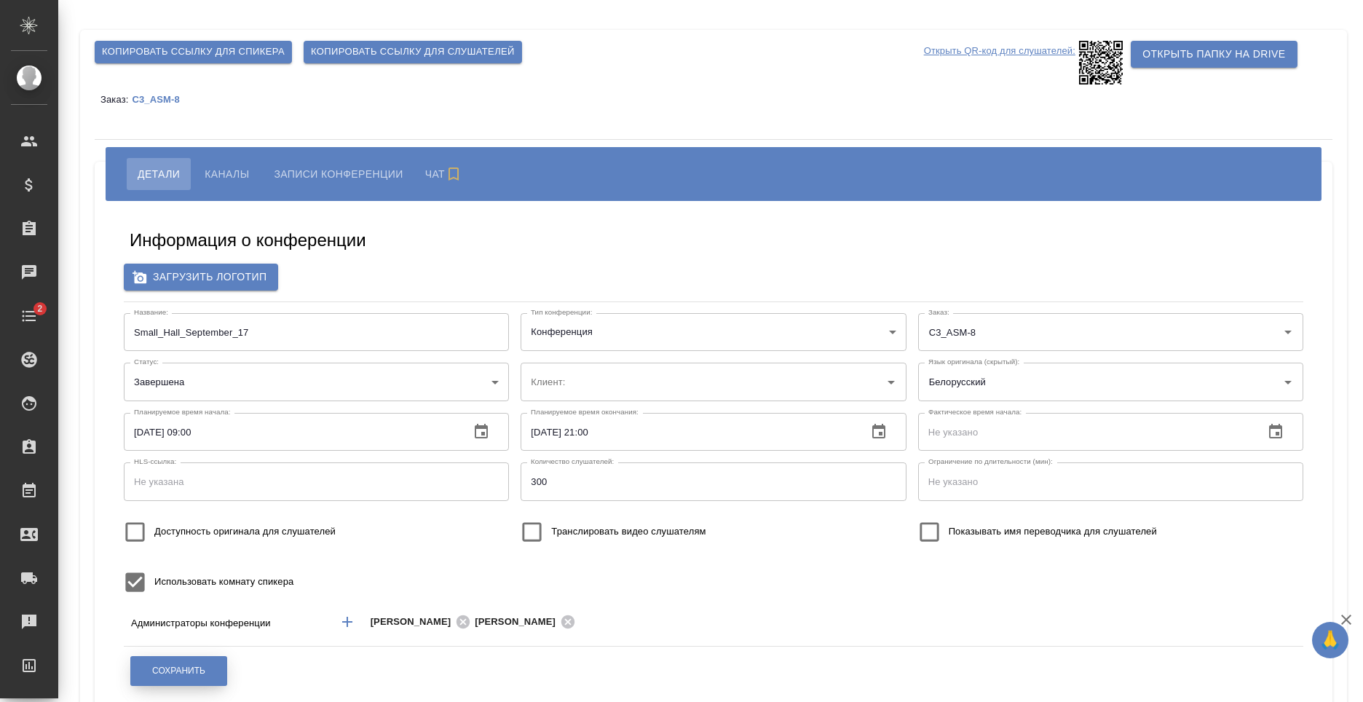
type input "ООО «Агентство стратегического маркетинга»"
click at [180, 668] on span "Сохранить" at bounding box center [178, 671] width 53 height 12
type input "ООО «Агентство стратегического маркетинга»"
click at [182, 652] on div "Сохранить" at bounding box center [179, 670] width 98 height 37
click at [186, 663] on button "Сохранить" at bounding box center [178, 671] width 97 height 30
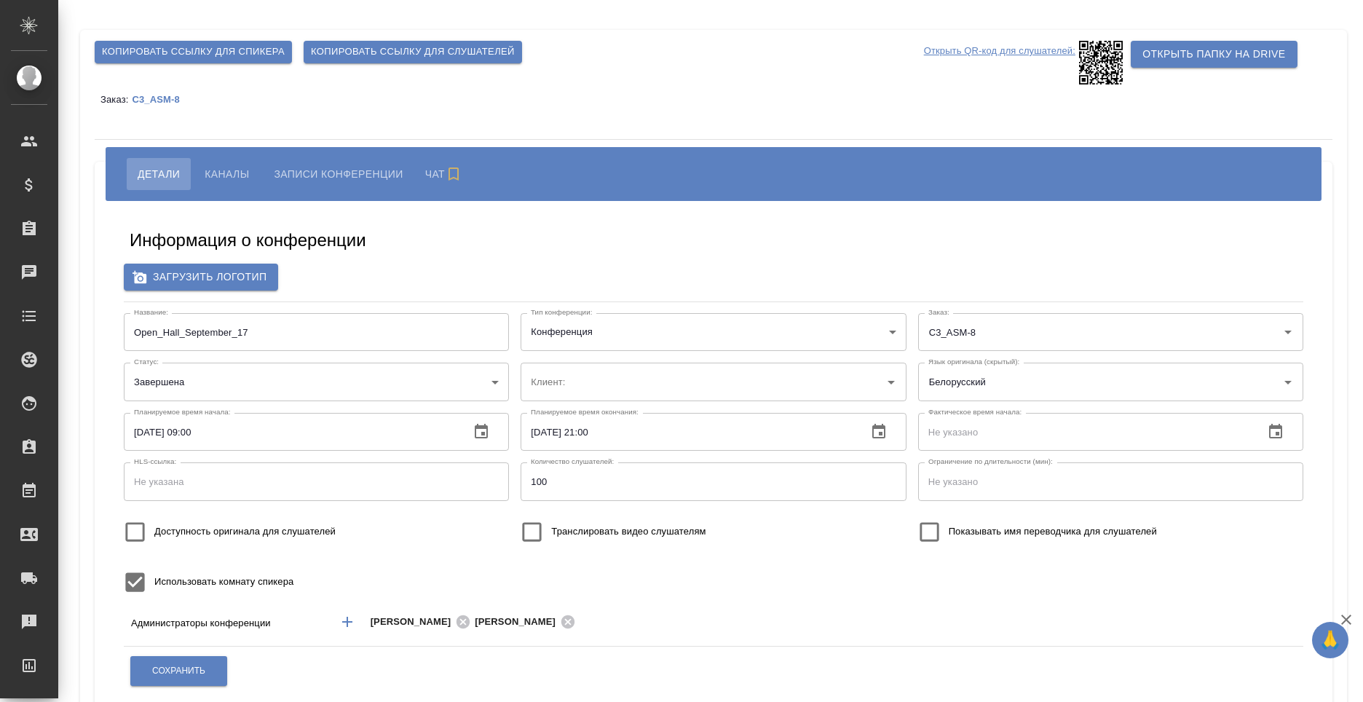
type input "ООО «Агентство стратегического маркетинга»"
click at [202, 665] on span "Сохранить" at bounding box center [178, 671] width 53 height 12
type input "ООО «Агентство стратегического маркетинга»"
click at [191, 674] on span "Сохранить" at bounding box center [178, 671] width 53 height 12
type input "ООО «Агентство стратегического маркетинга»"
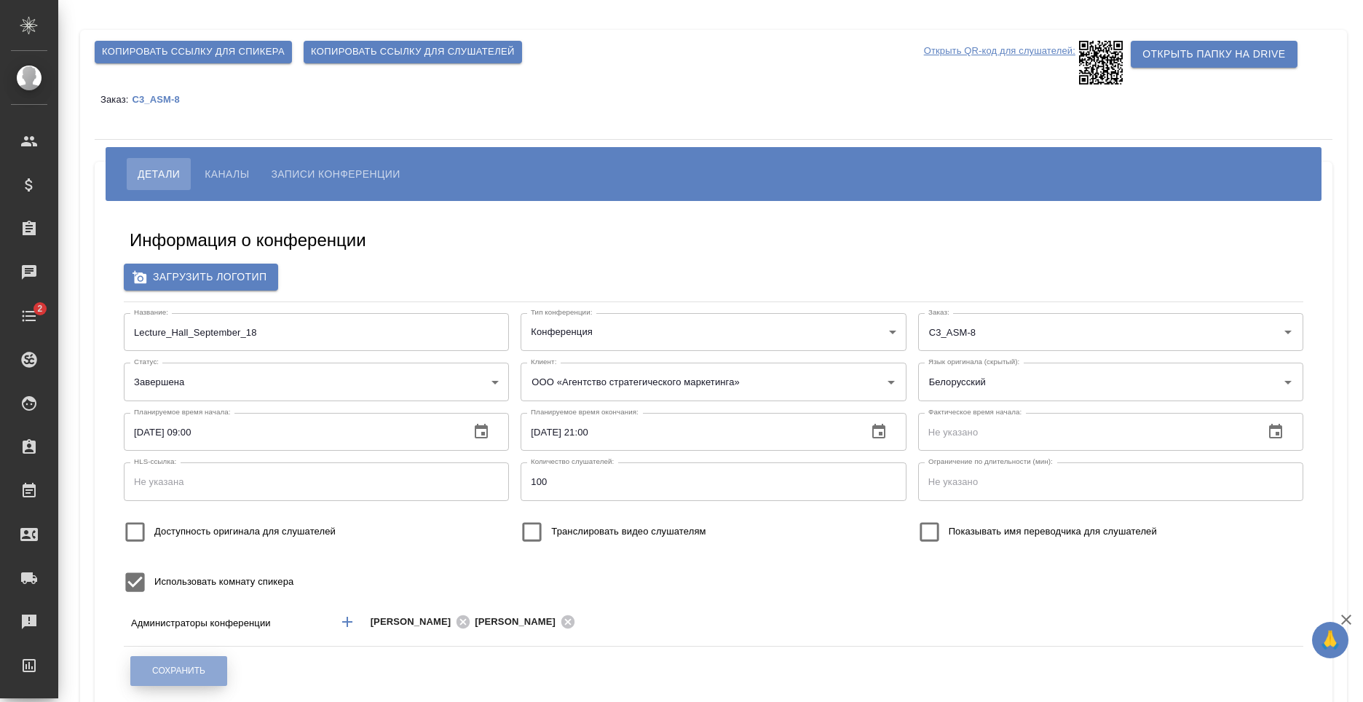
click at [209, 679] on button "Сохранить" at bounding box center [178, 671] width 97 height 30
type input "ООО «Агентство стратегического маркетинга»"
click at [181, 682] on button "Сохранить" at bounding box center [178, 671] width 97 height 30
type input "ООО «Агентство стратегического маркетинга»"
click at [178, 668] on span "Сохранить" at bounding box center [178, 671] width 53 height 12
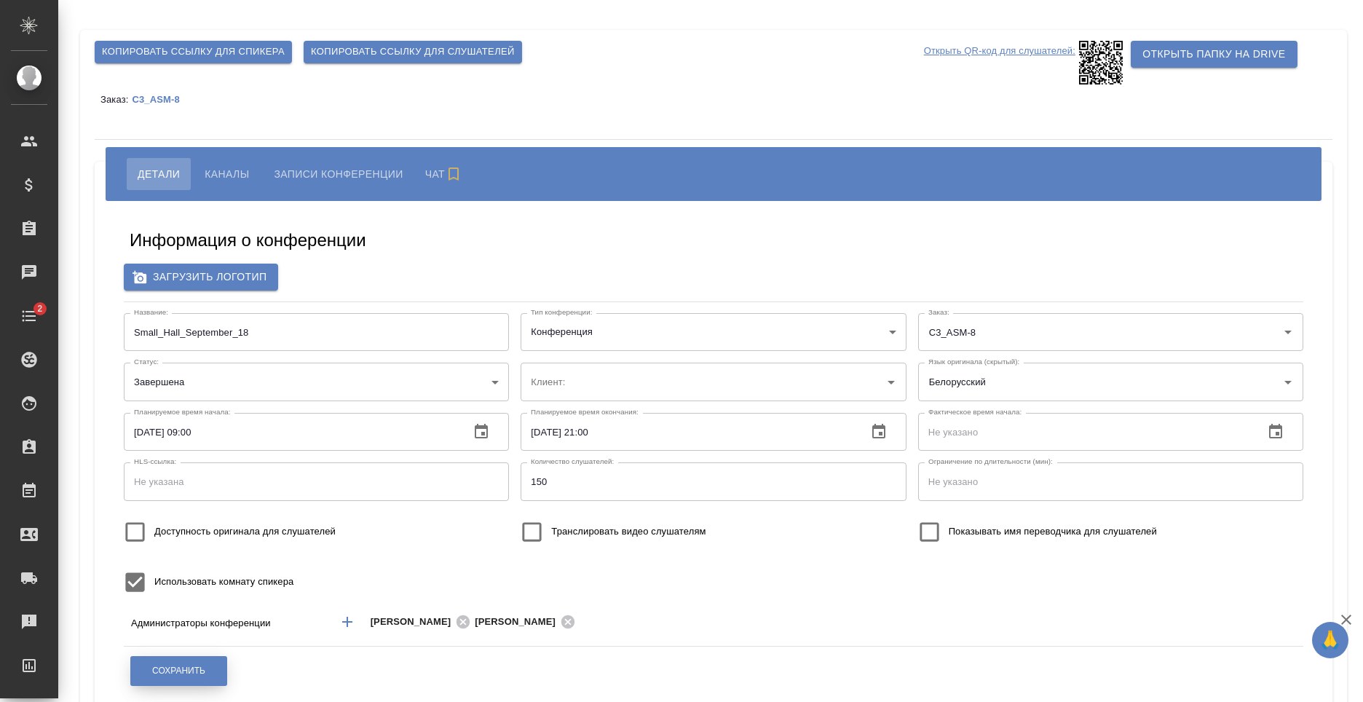
type input "ООО «Агентство стратегического маркетинга»"
click at [170, 668] on span "Сохранить" at bounding box center [178, 671] width 53 height 12
type input "ООО «Агентство стратегического маркетинга»"
click at [151, 666] on button "Сохранить" at bounding box center [178, 671] width 97 height 30
type input "ООО «Агентство стратегического маркетинга»"
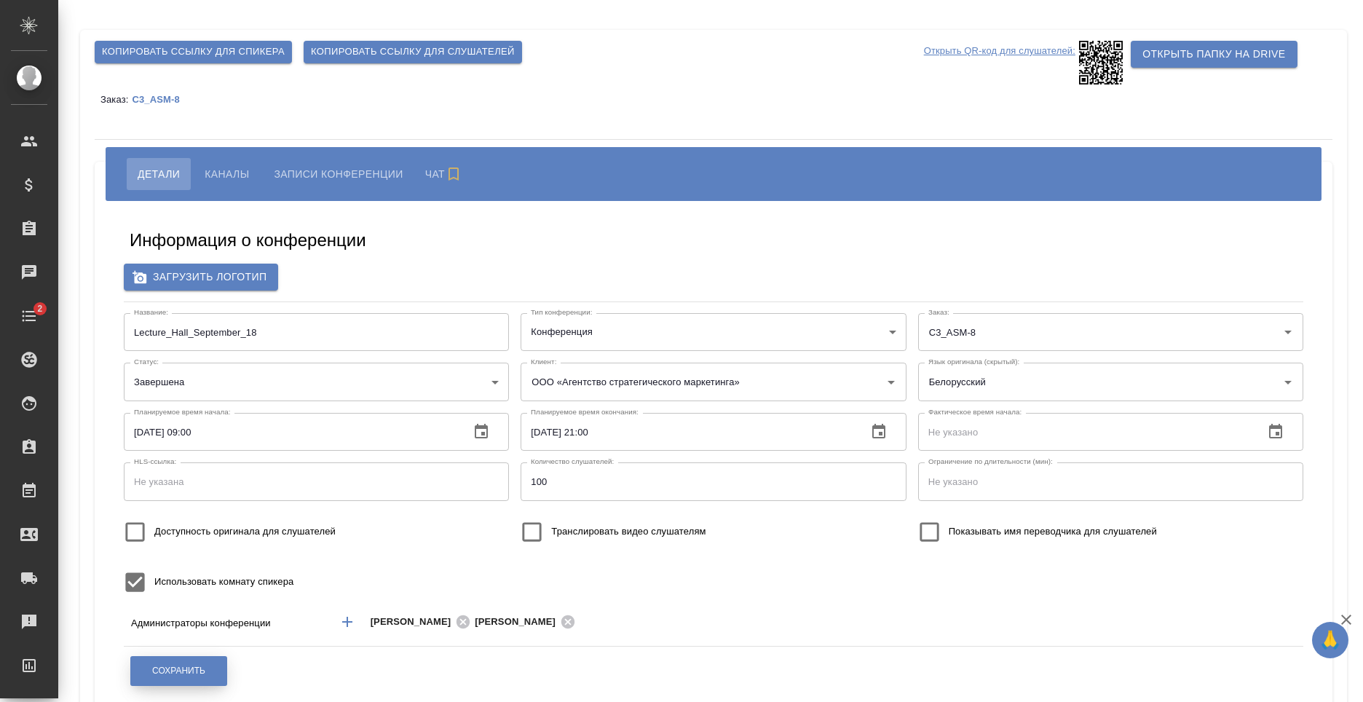
click at [184, 667] on span "Сохранить" at bounding box center [178, 671] width 53 height 12
click at [241, 174] on span "Каналы" at bounding box center [227, 173] width 44 height 17
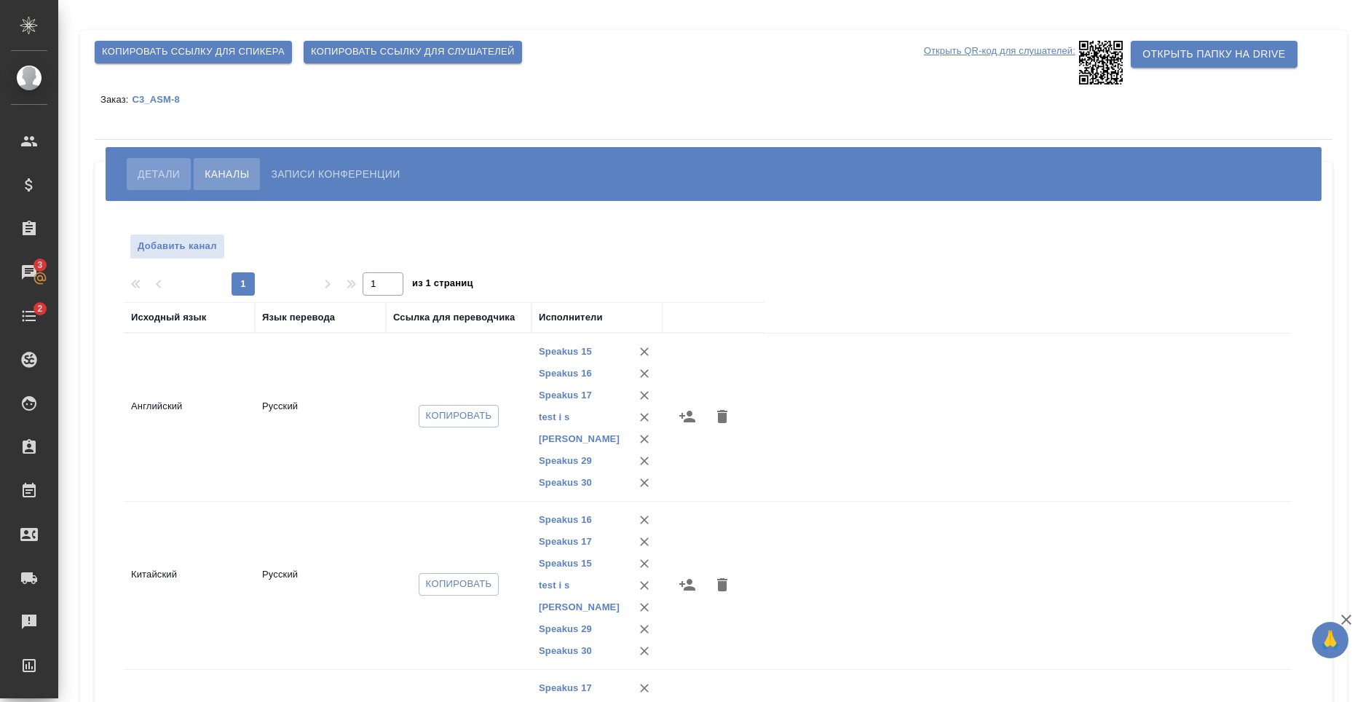
click at [140, 175] on span "Детали" at bounding box center [159, 173] width 42 height 17
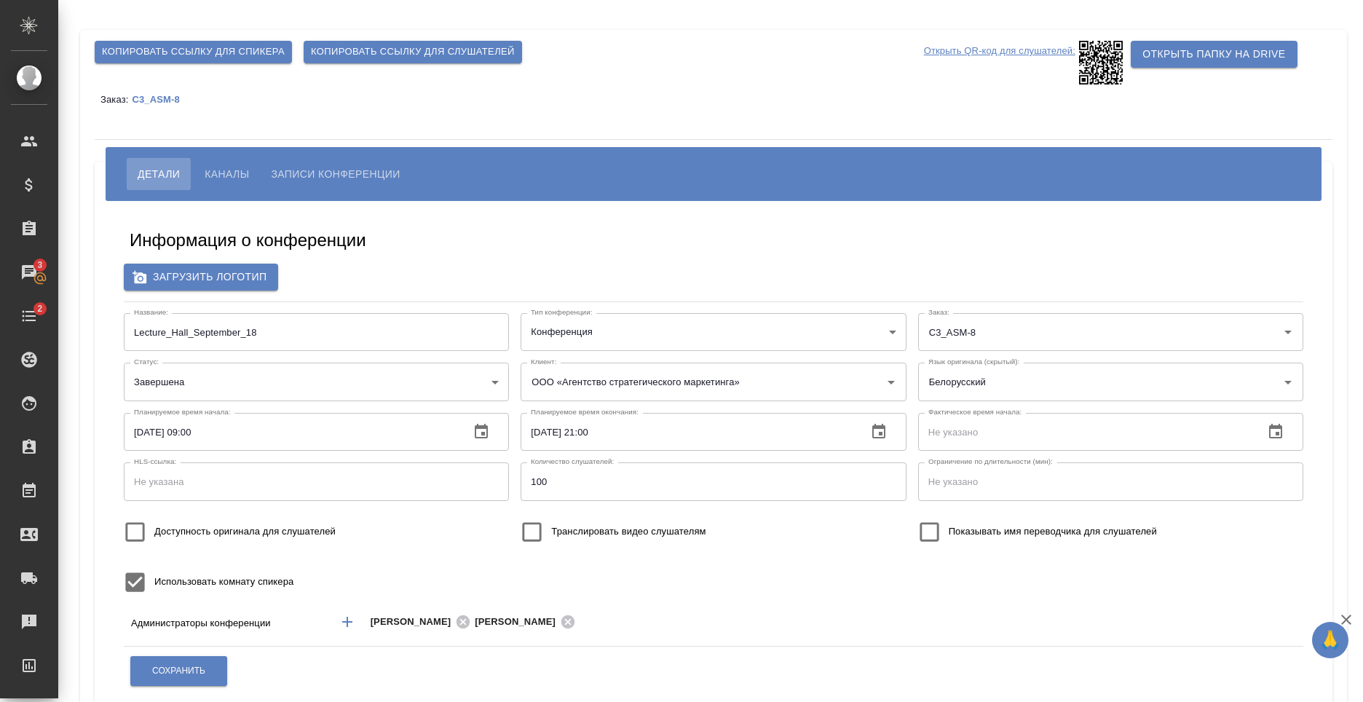
click at [894, 297] on div "Информация о конференции Загрузить логотип Название: Lecture_Hall_September_18 …" at bounding box center [713, 538] width 1208 height 653
click at [199, 675] on span "Сохранить" at bounding box center [178, 671] width 53 height 12
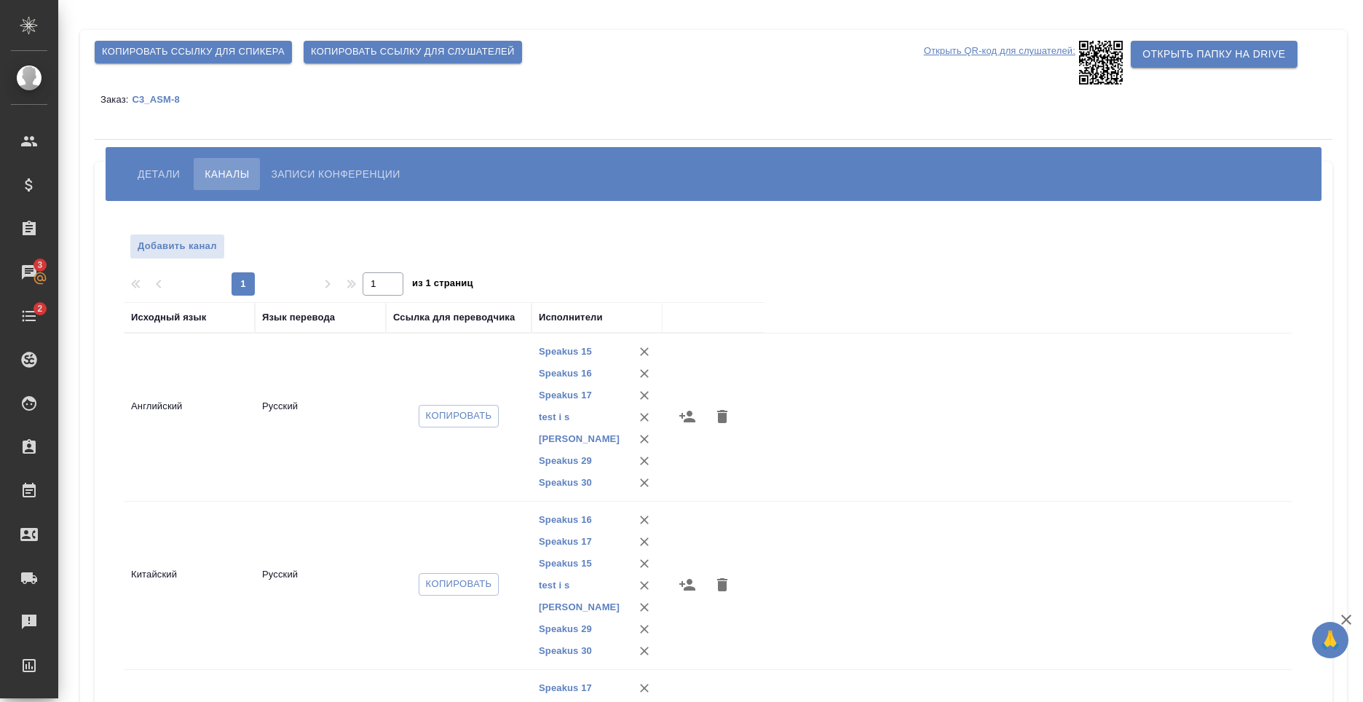
click at [162, 176] on span "Детали" at bounding box center [159, 173] width 42 height 17
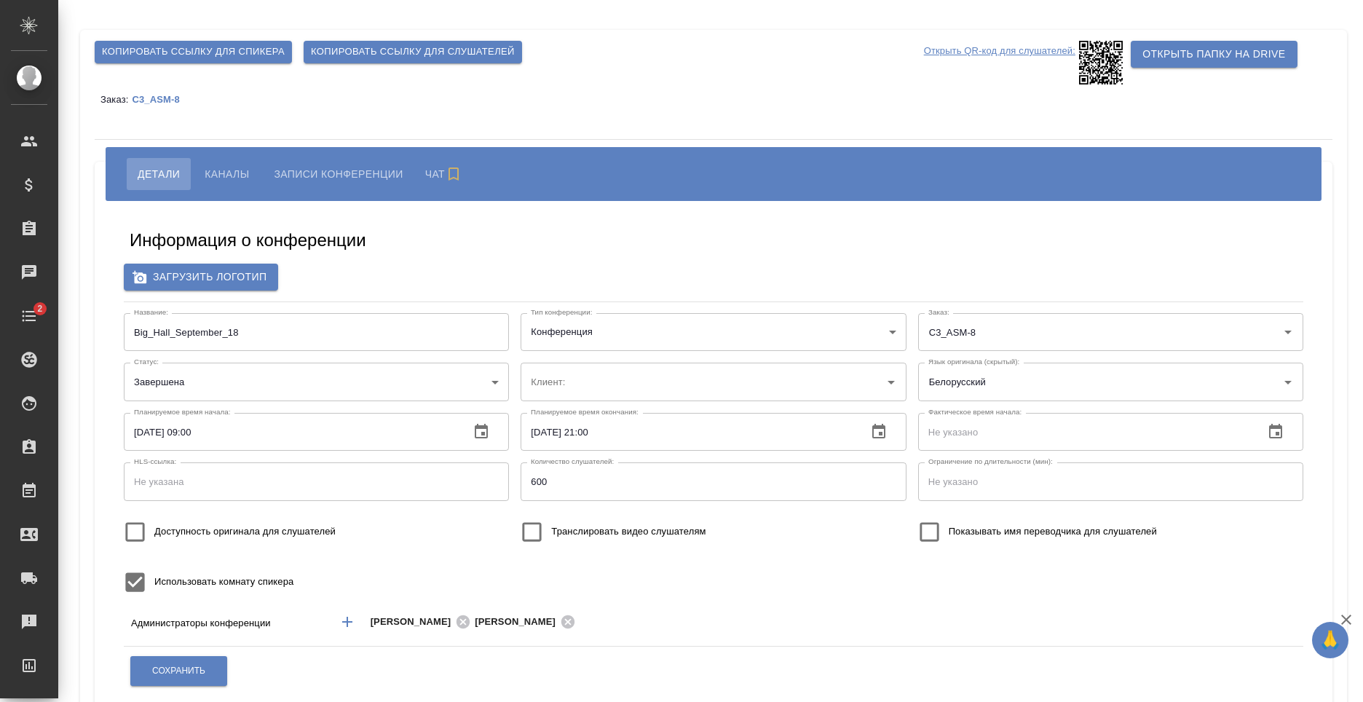
type input "ООО «Агентство стратегического маркетинга»"
click at [215, 660] on button "Сохранить" at bounding box center [178, 671] width 97 height 30
type input "ООО «Агентство стратегического маркетинга»"
click at [200, 675] on span "Сохранить" at bounding box center [178, 671] width 53 height 12
click at [174, 660] on button "Сохранить" at bounding box center [178, 671] width 97 height 30
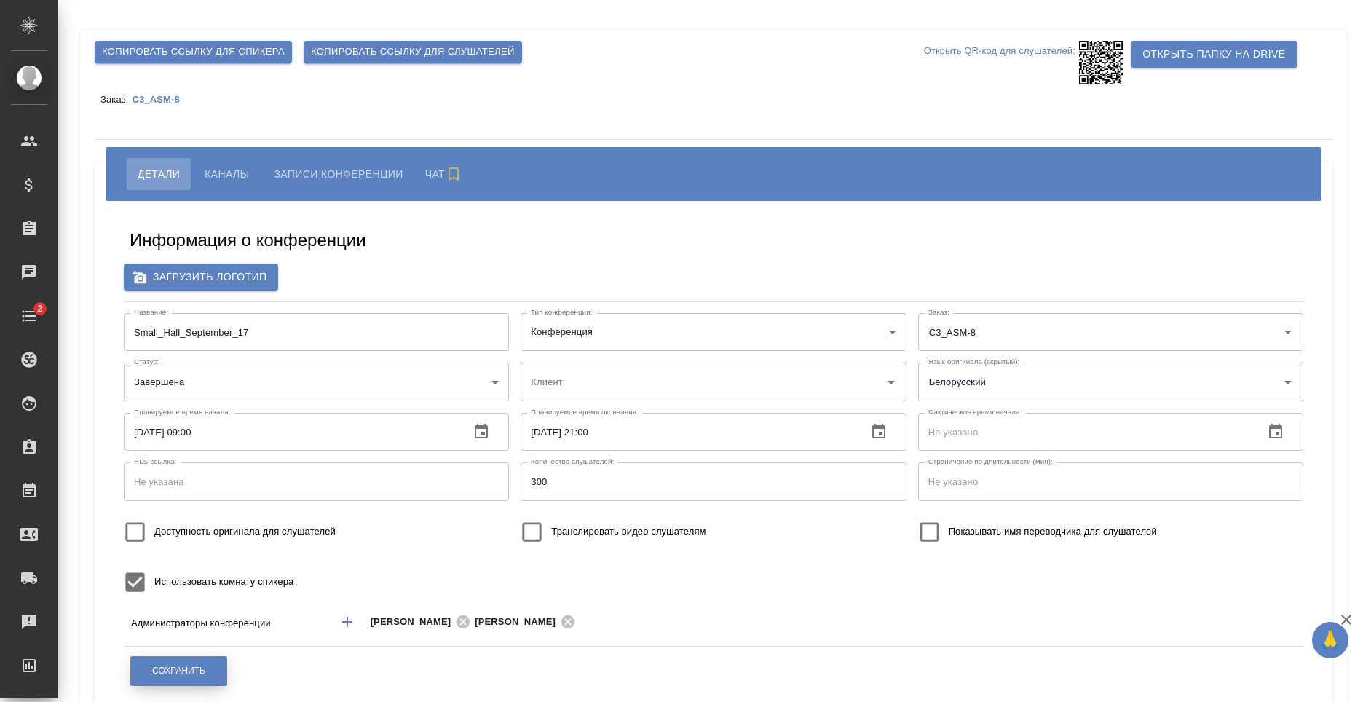
type input "ООО «Агентство стратегического маркетинга»"
click at [199, 665] on span "Сохранить" at bounding box center [178, 671] width 53 height 12
type input "ООО «Агентство стратегического маркетинга»"
click at [196, 667] on span "Сохранить" at bounding box center [178, 671] width 53 height 12
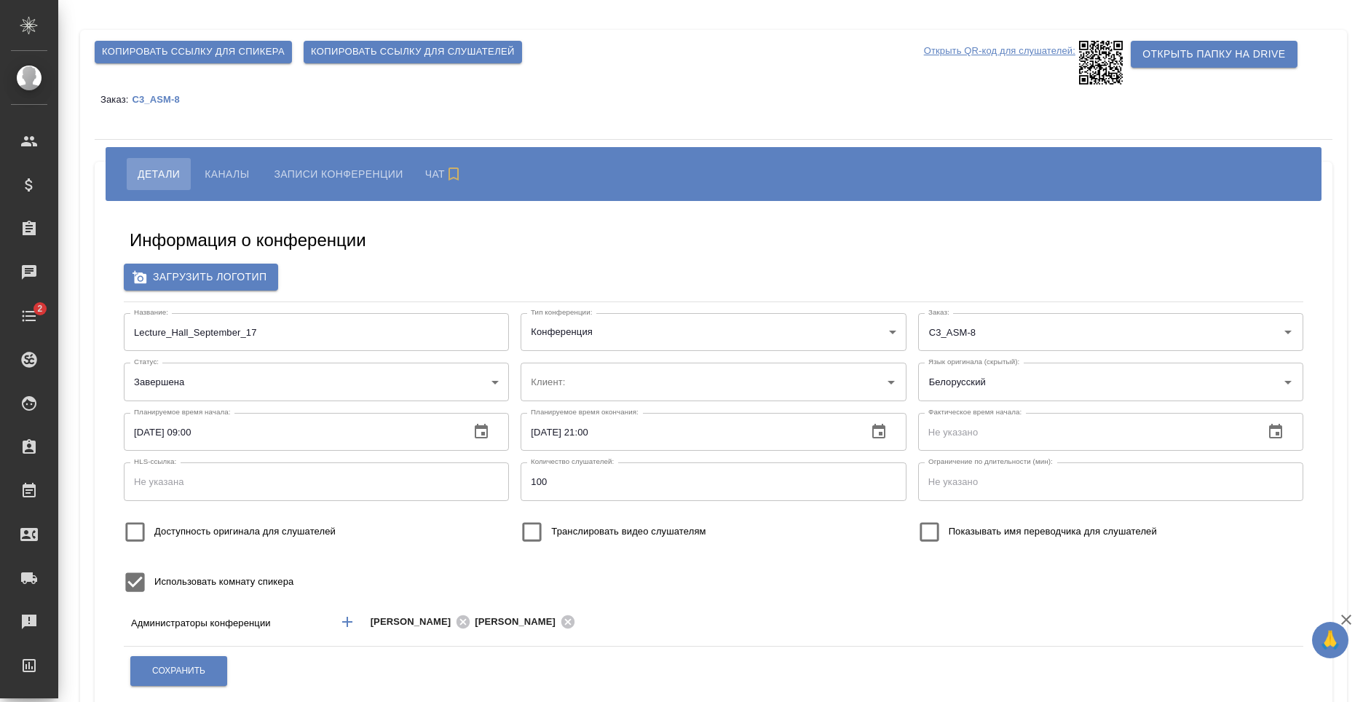
type input "ООО «Агентство стратегического маркетинга»"
click at [226, 676] on button "Сохранить" at bounding box center [178, 671] width 97 height 30
type input "ООО «Агентство стратегического маркетинга»"
click at [159, 657] on button "Сохранить" at bounding box center [178, 671] width 97 height 30
click at [149, 672] on button "Сохранить" at bounding box center [178, 671] width 97 height 30
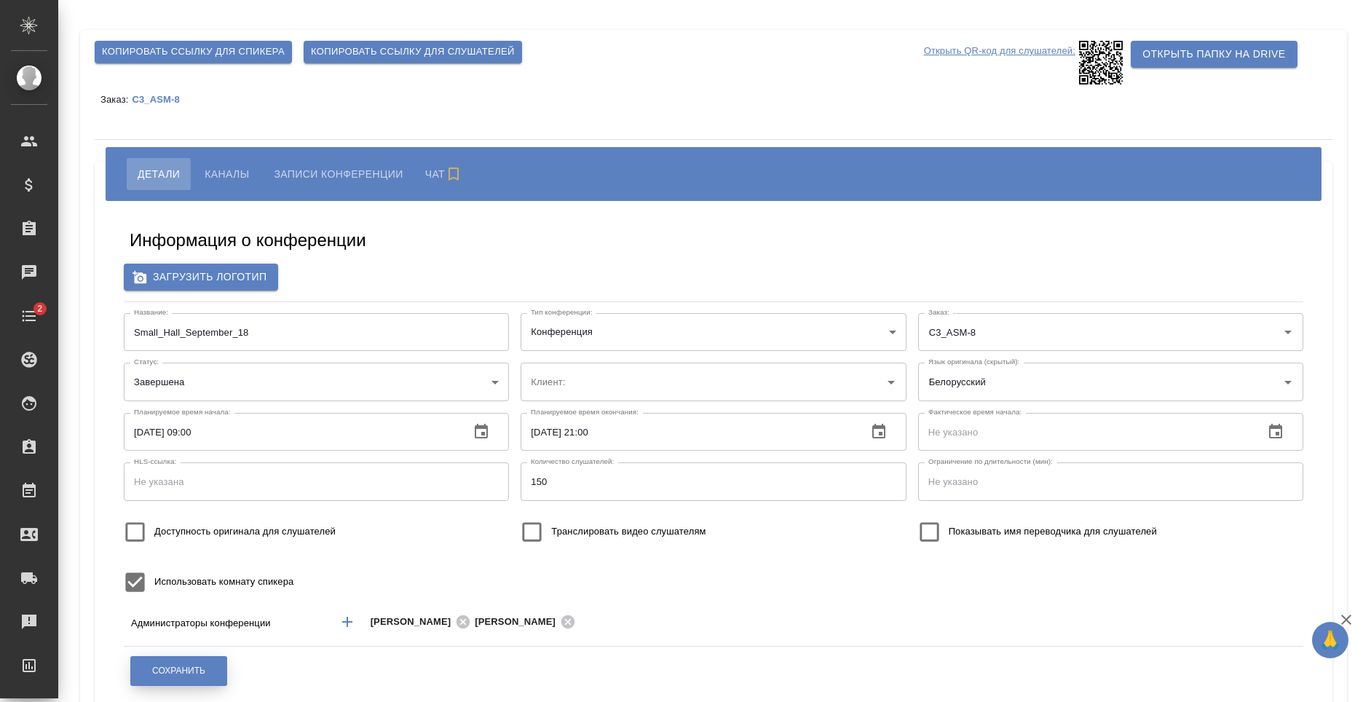
type input "ООО «Агентство стратегического маркетинга»"
click at [178, 663] on button "Сохранить" at bounding box center [178, 671] width 97 height 30
type input "ООО «Агентство стратегического маркетинга»"
click at [200, 651] on div "Информация о конференции Загрузить логотип Название: Lecture_Hall_September_18 …" at bounding box center [713, 538] width 1208 height 653
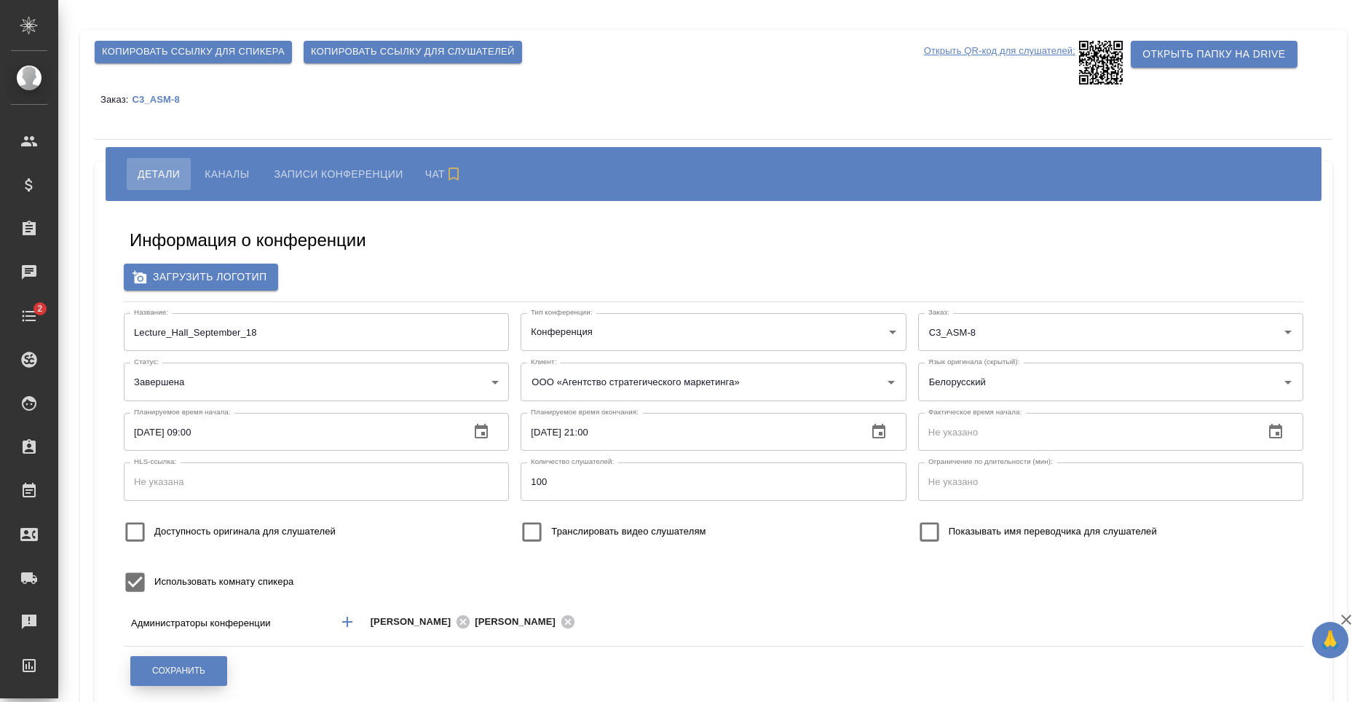
click at [199, 667] on span "Сохранить" at bounding box center [178, 671] width 53 height 12
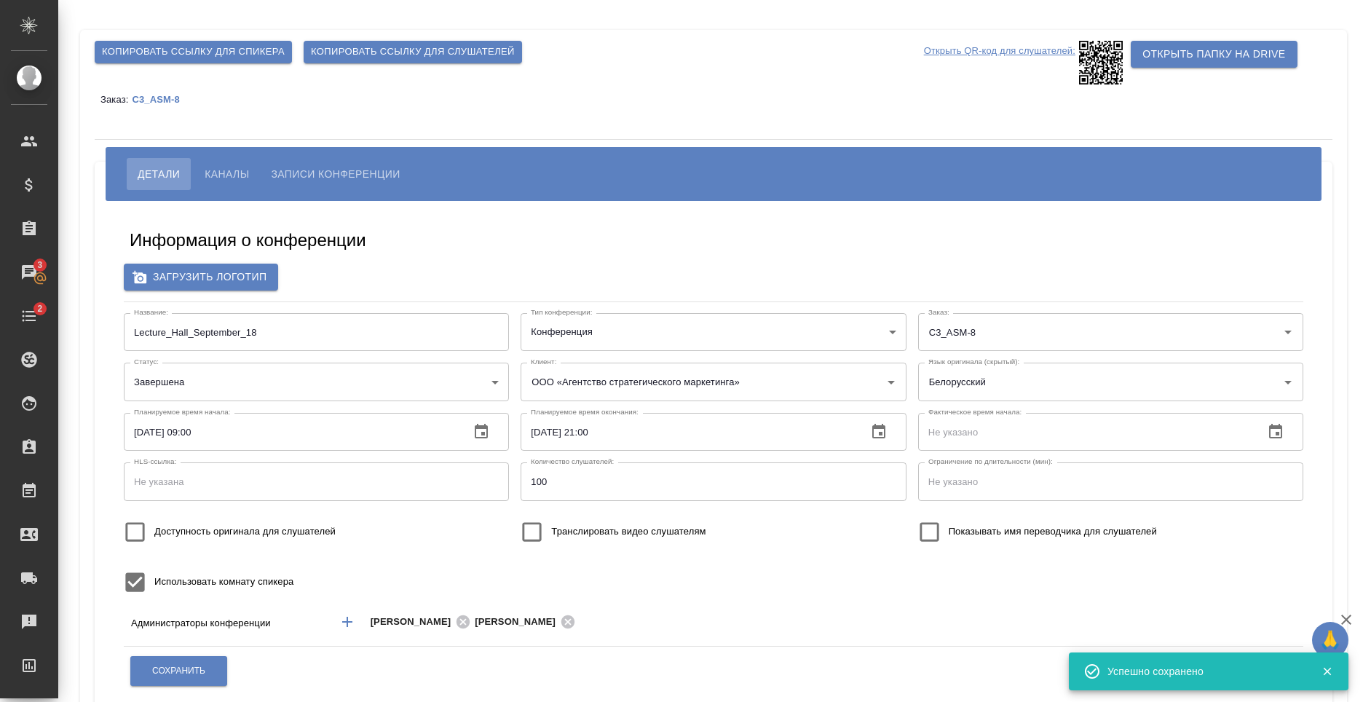
click at [356, 166] on span "Записи конференции" at bounding box center [335, 173] width 129 height 17
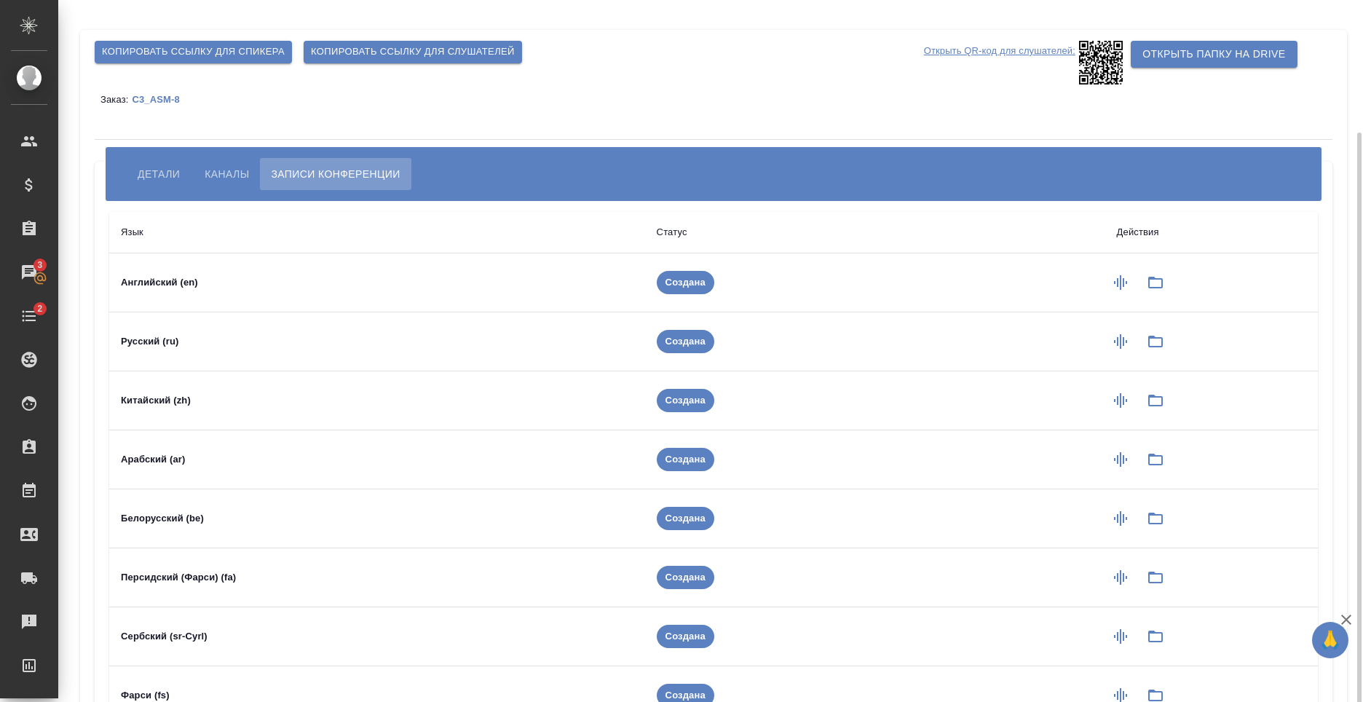
scroll to position [156, 0]
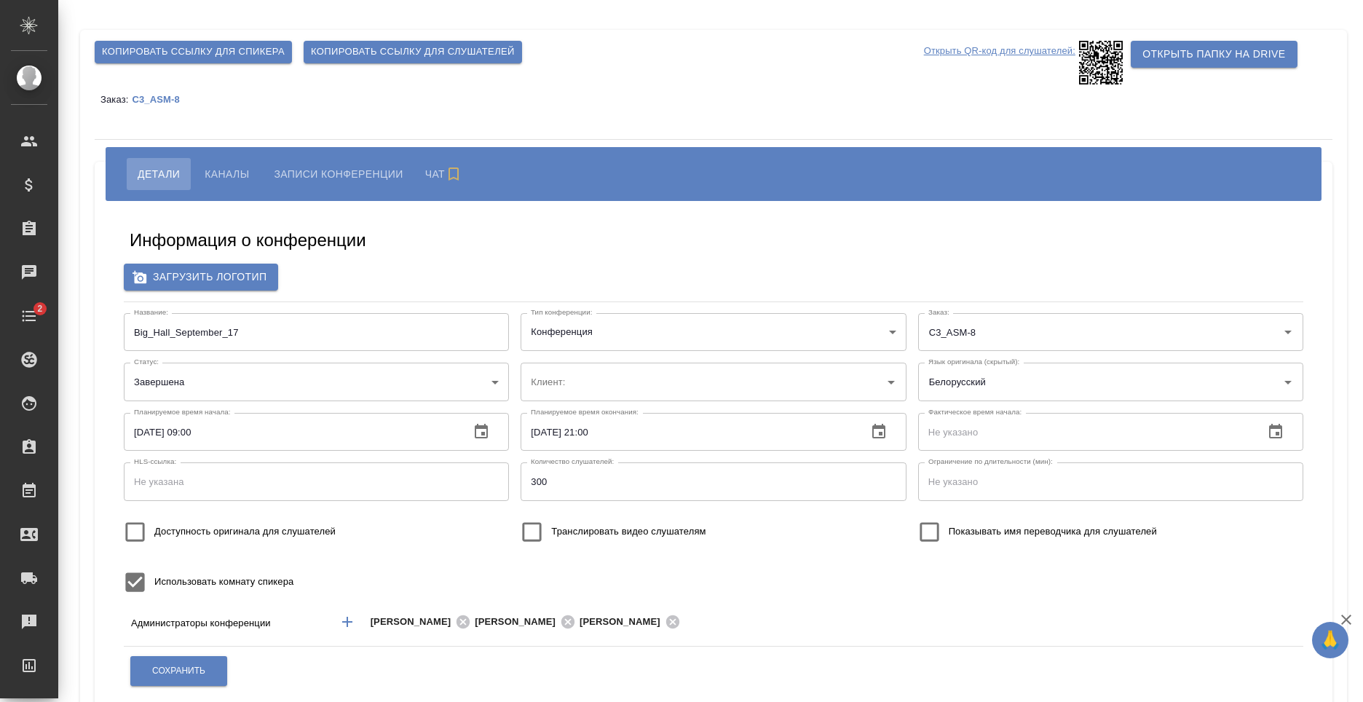
type input "ООО «Агентство стратегического маркетинга»"
drag, startPoint x: 191, startPoint y: 649, endPoint x: 191, endPoint y: 660, distance: 10.9
click at [191, 649] on div "Информация о конференции Загрузить логотип Название: Big_Hall_September_17 Назв…" at bounding box center [713, 538] width 1208 height 653
click at [192, 667] on span "Сохранить" at bounding box center [178, 671] width 53 height 12
